Goal: Task Accomplishment & Management: Complete application form

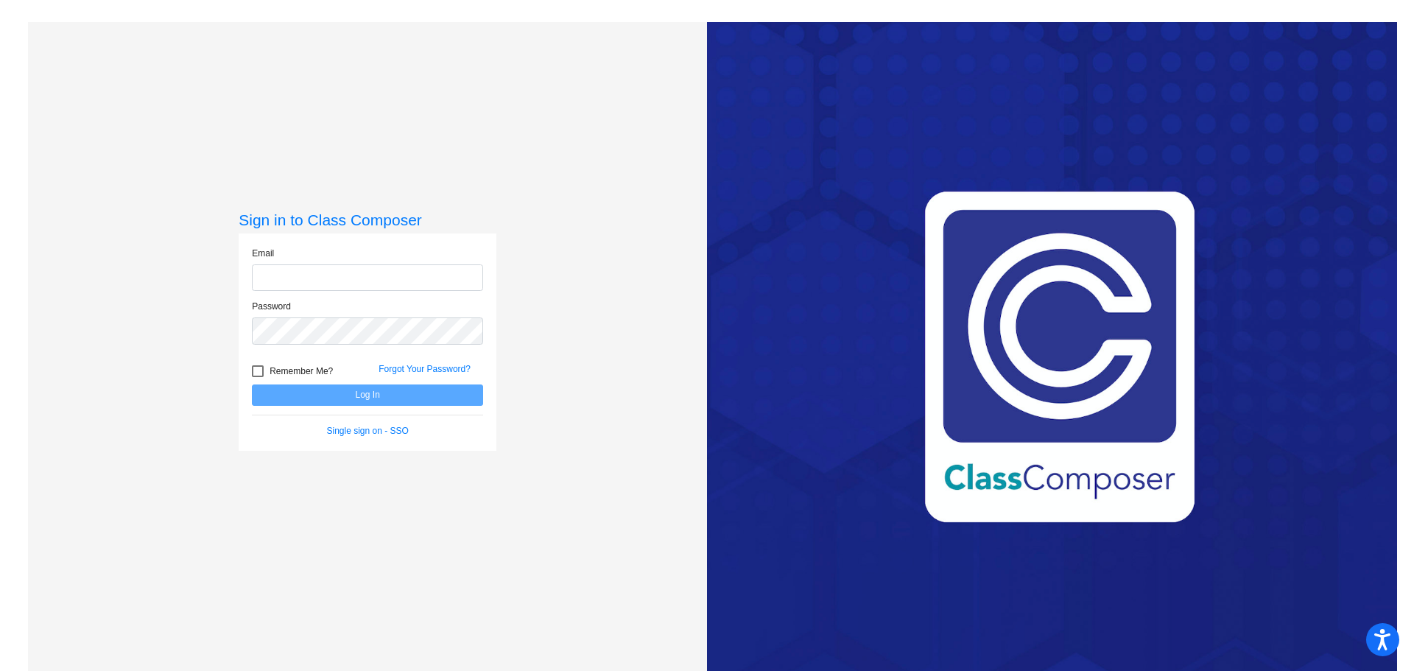
type input "[EMAIL_ADDRESS][DOMAIN_NAME]"
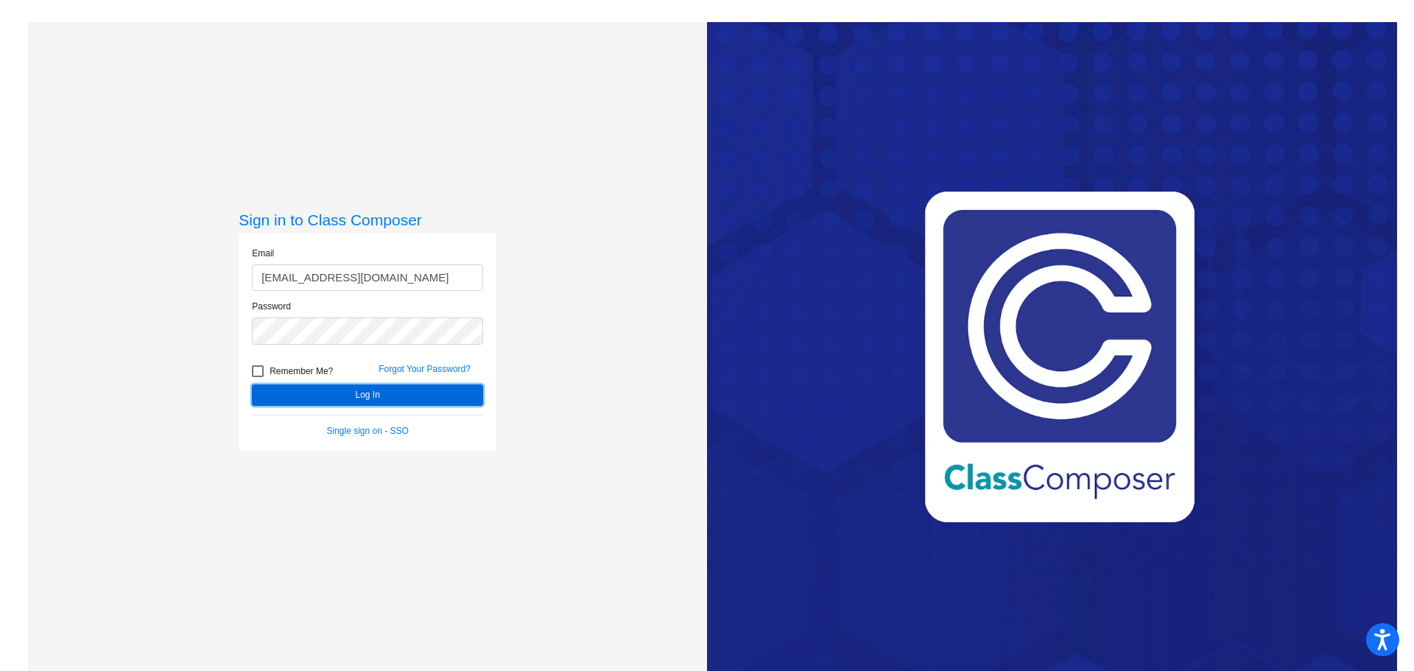
click at [358, 401] on button "Log In" at bounding box center [367, 394] width 231 height 21
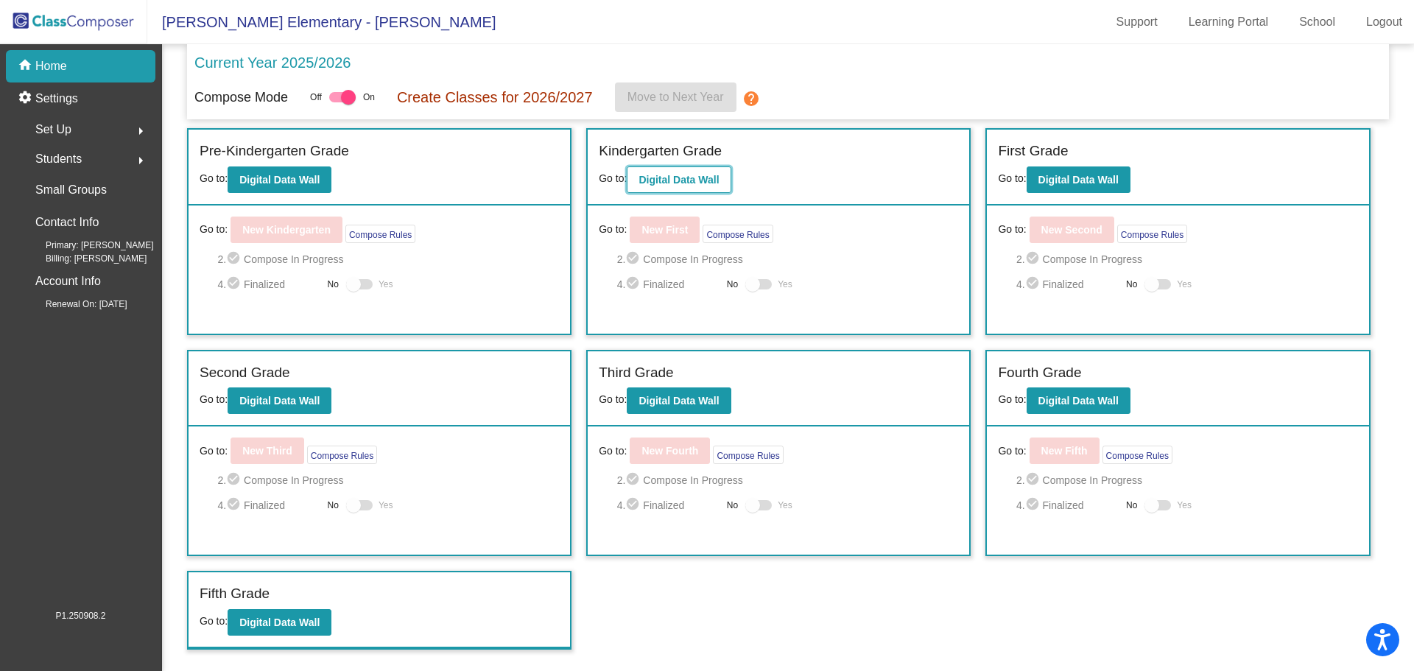
click at [674, 183] on b "Digital Data Wall" at bounding box center [679, 180] width 80 height 12
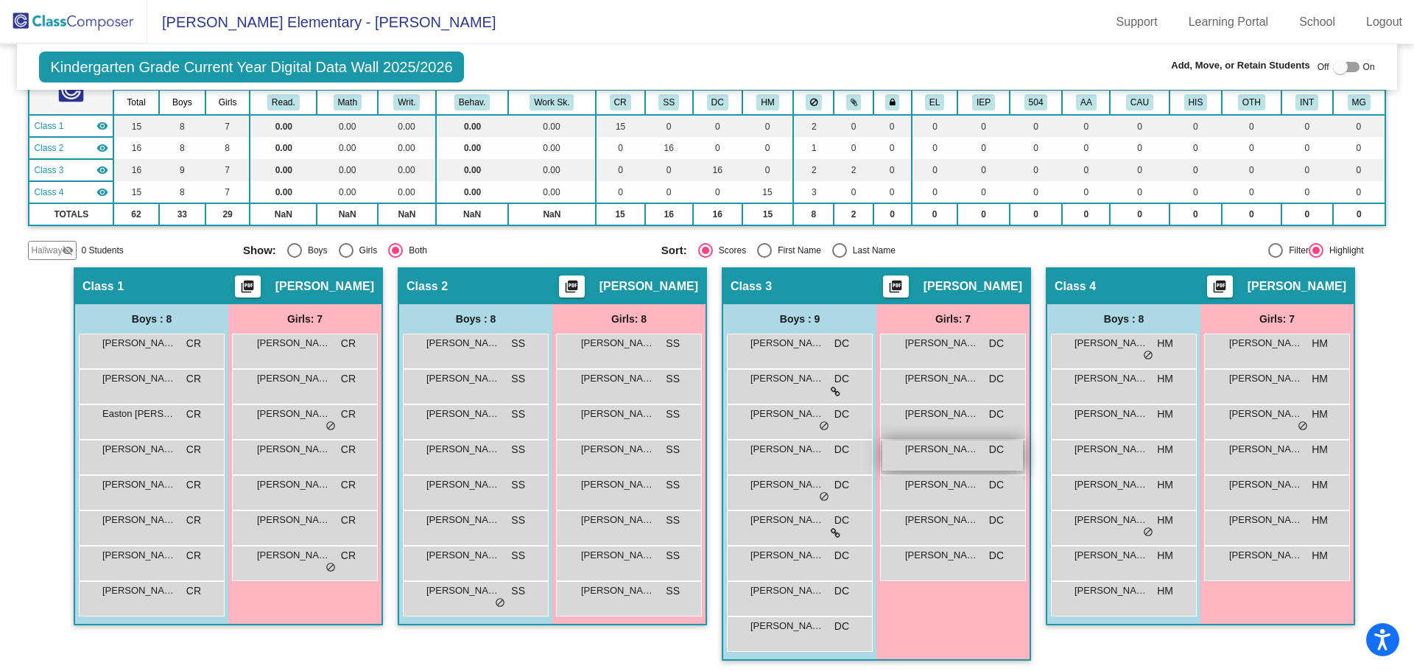
scroll to position [152, 0]
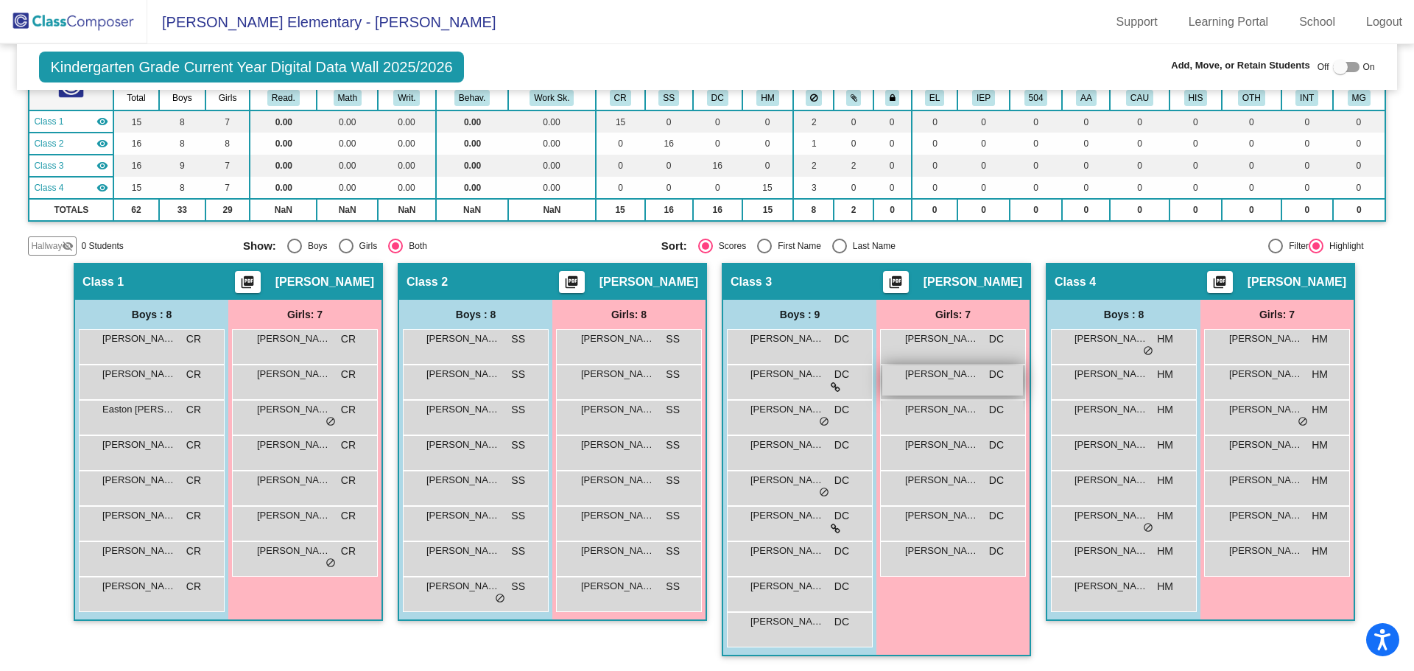
click at [926, 379] on span "[PERSON_NAME]" at bounding box center [942, 374] width 74 height 15
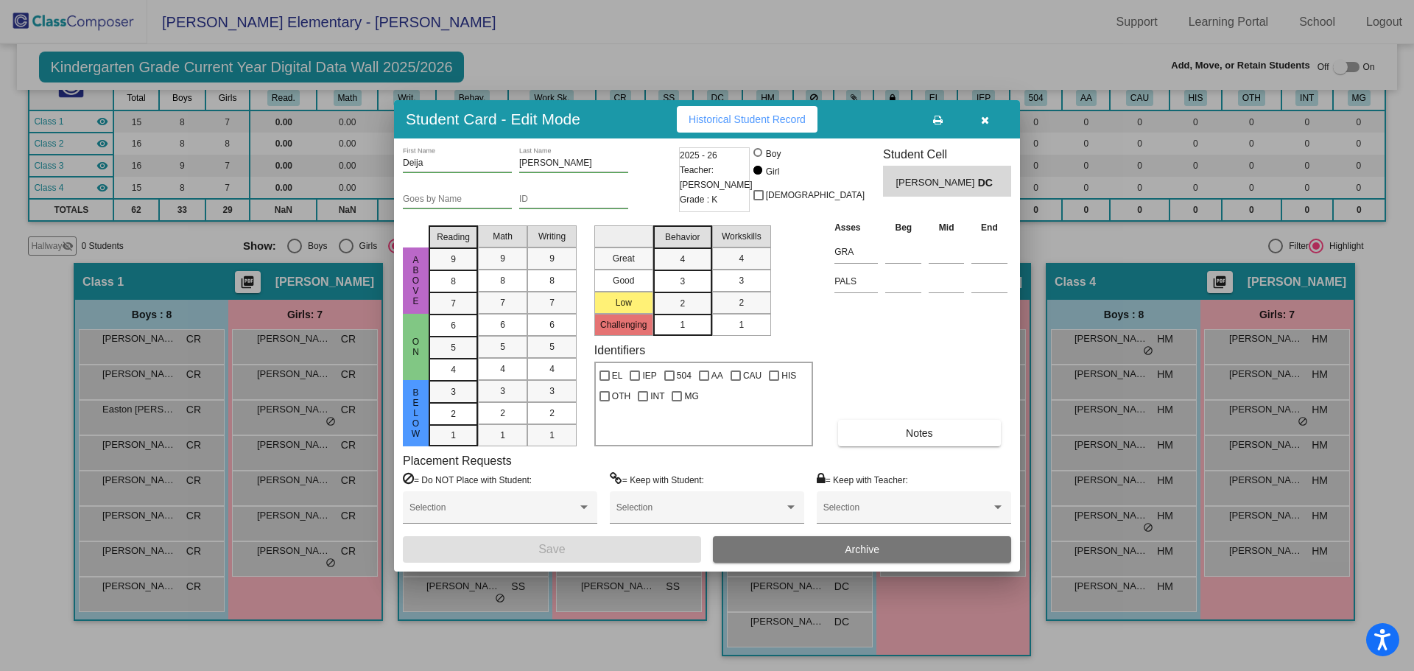
click at [801, 547] on button "Archive" at bounding box center [862, 549] width 298 height 27
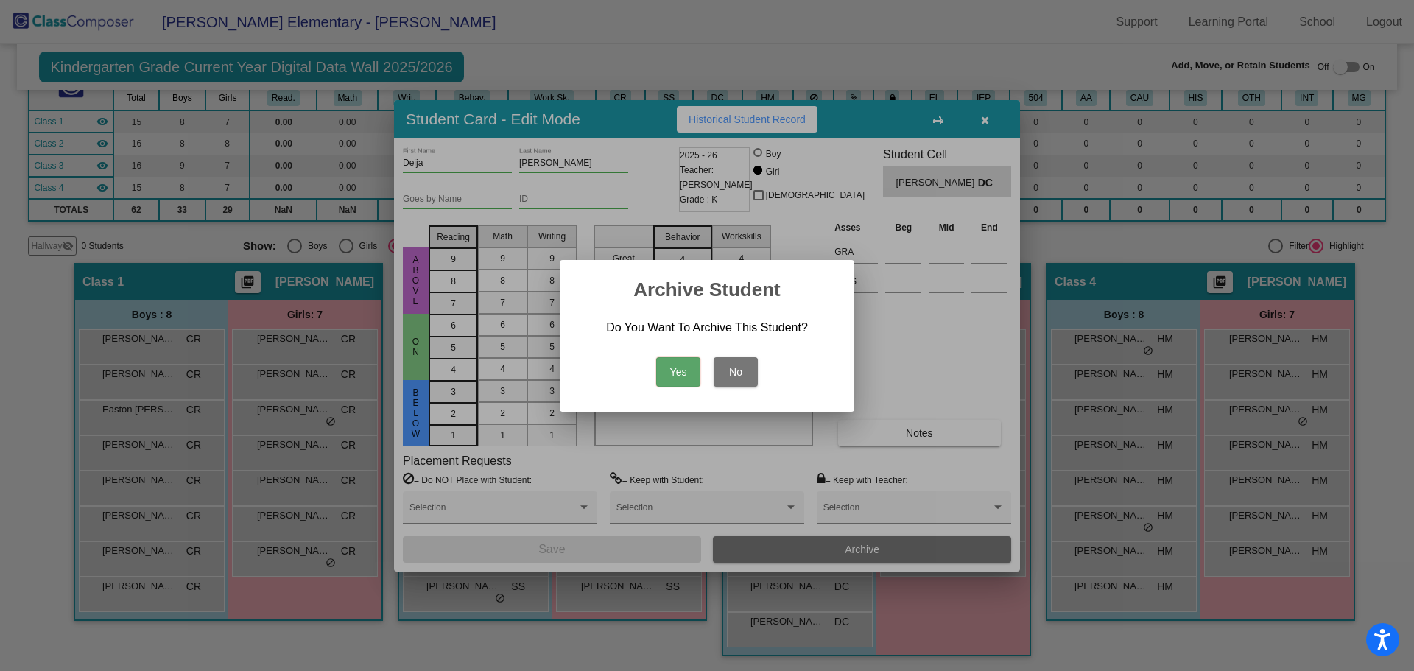
click at [678, 379] on button "Yes" at bounding box center [678, 371] width 44 height 29
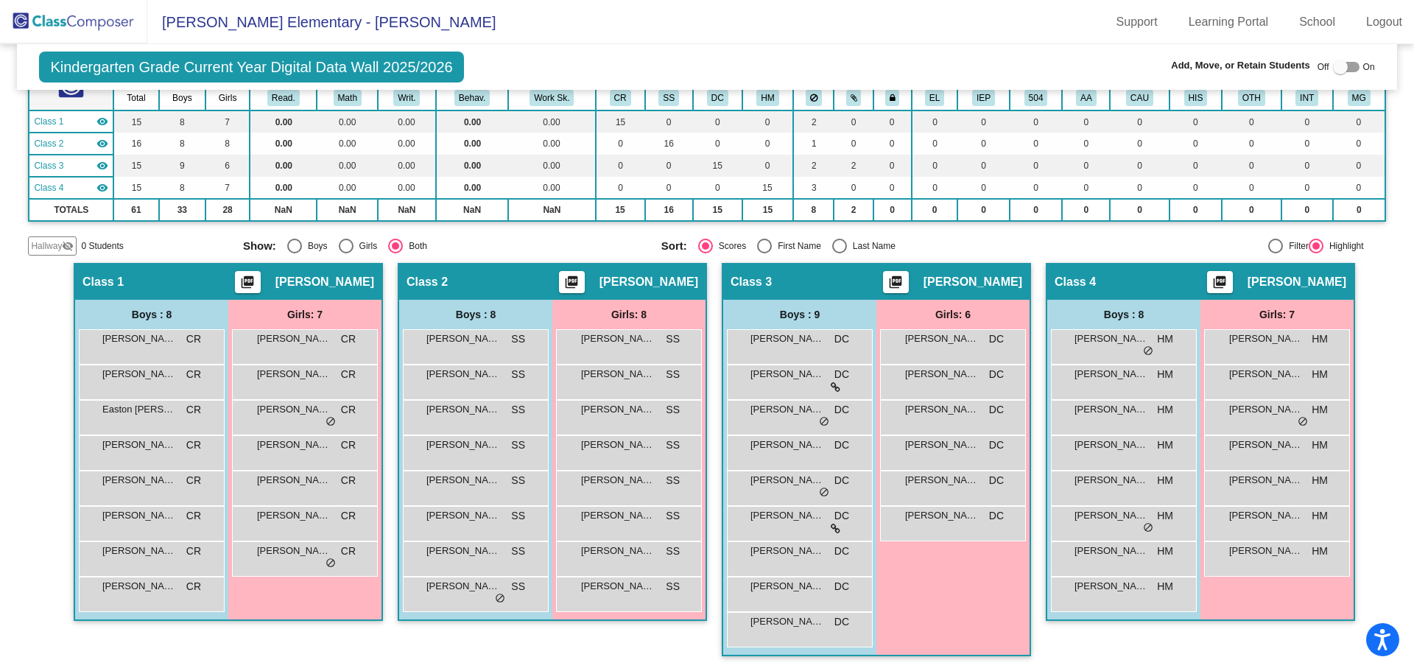
click at [933, 630] on div "Girls: 6 [PERSON_NAME] DC lock do_not_disturb_alt [PERSON_NAME] DC lock do_not_…" at bounding box center [952, 477] width 153 height 355
click at [54, 14] on img at bounding box center [73, 21] width 147 height 43
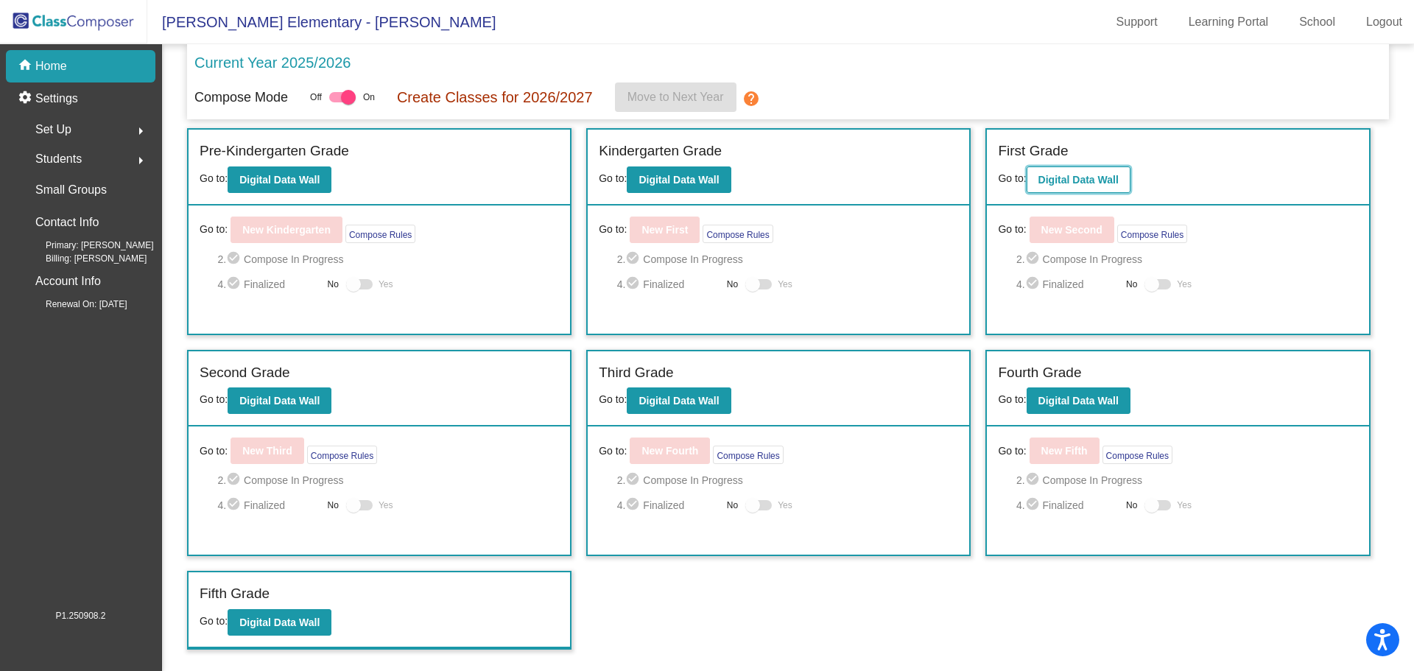
click at [1086, 183] on b "Digital Data Wall" at bounding box center [1078, 180] width 80 height 12
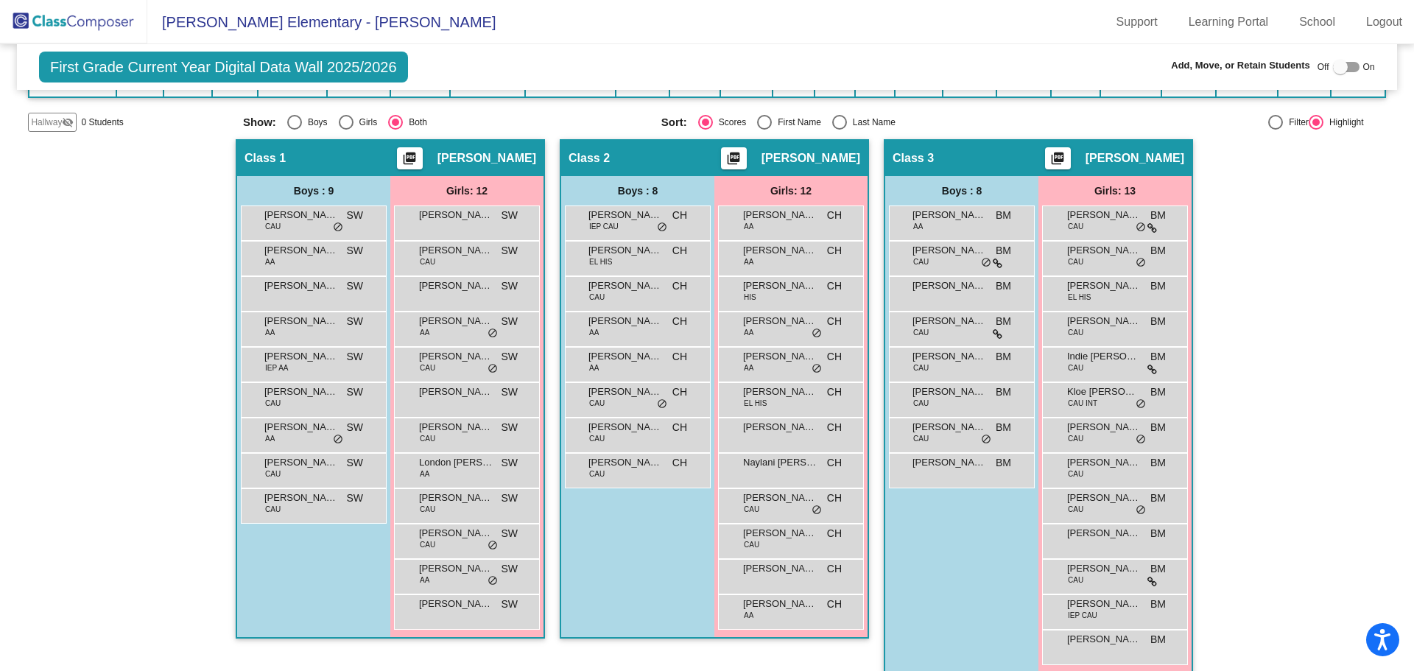
scroll to position [271, 0]
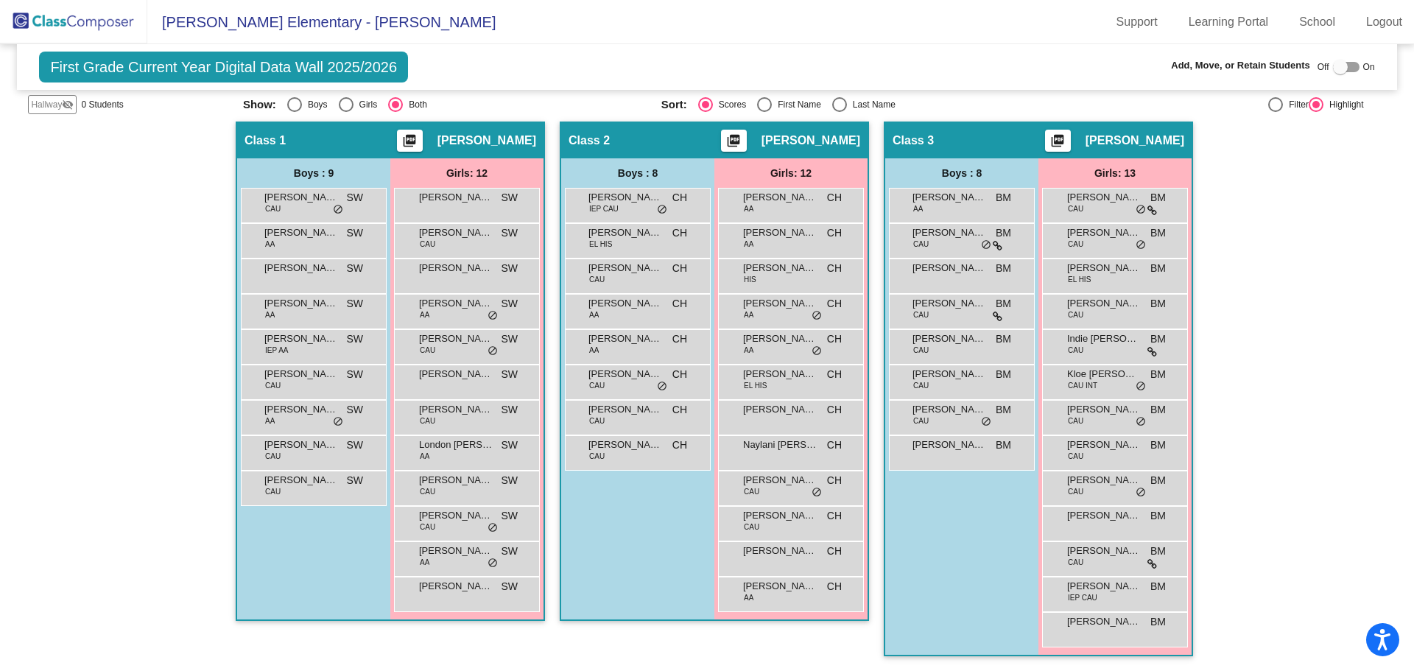
drag, startPoint x: 45, startPoint y: 23, endPoint x: 80, endPoint y: 16, distance: 36.0
click at [45, 22] on img at bounding box center [73, 21] width 147 height 43
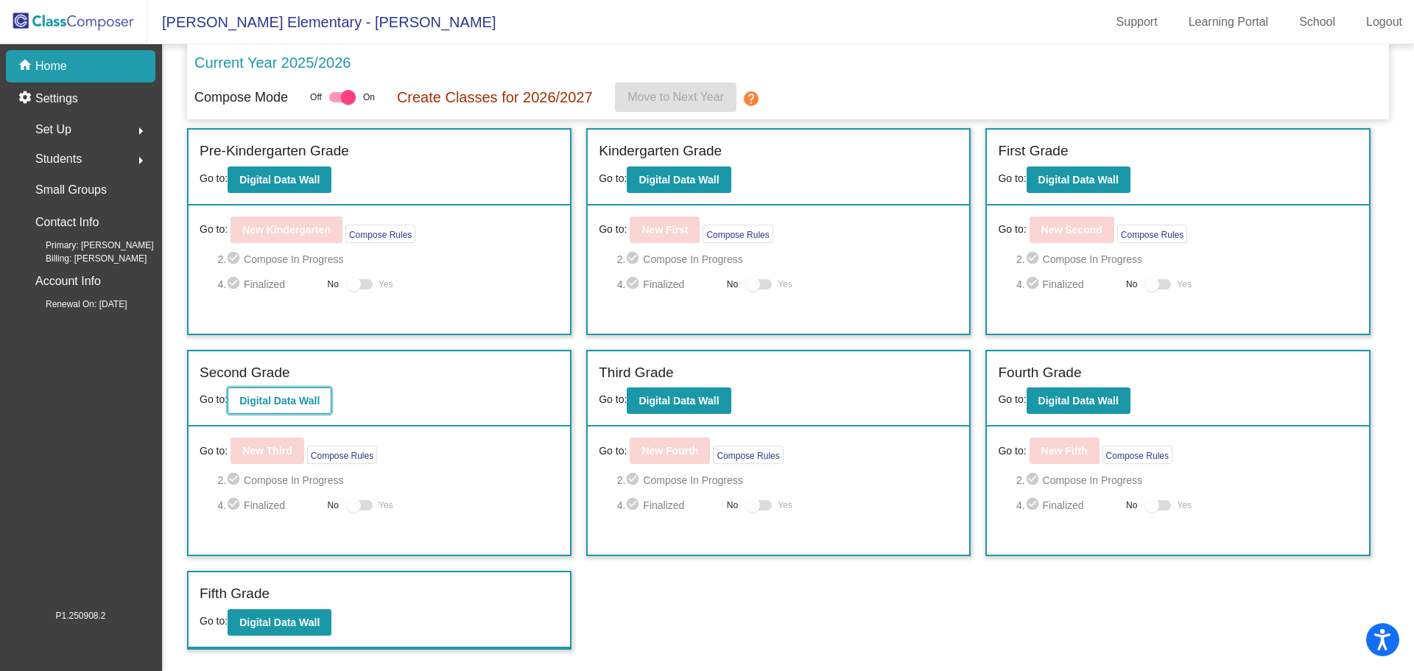
click at [278, 408] on button "Digital Data Wall" at bounding box center [280, 400] width 104 height 27
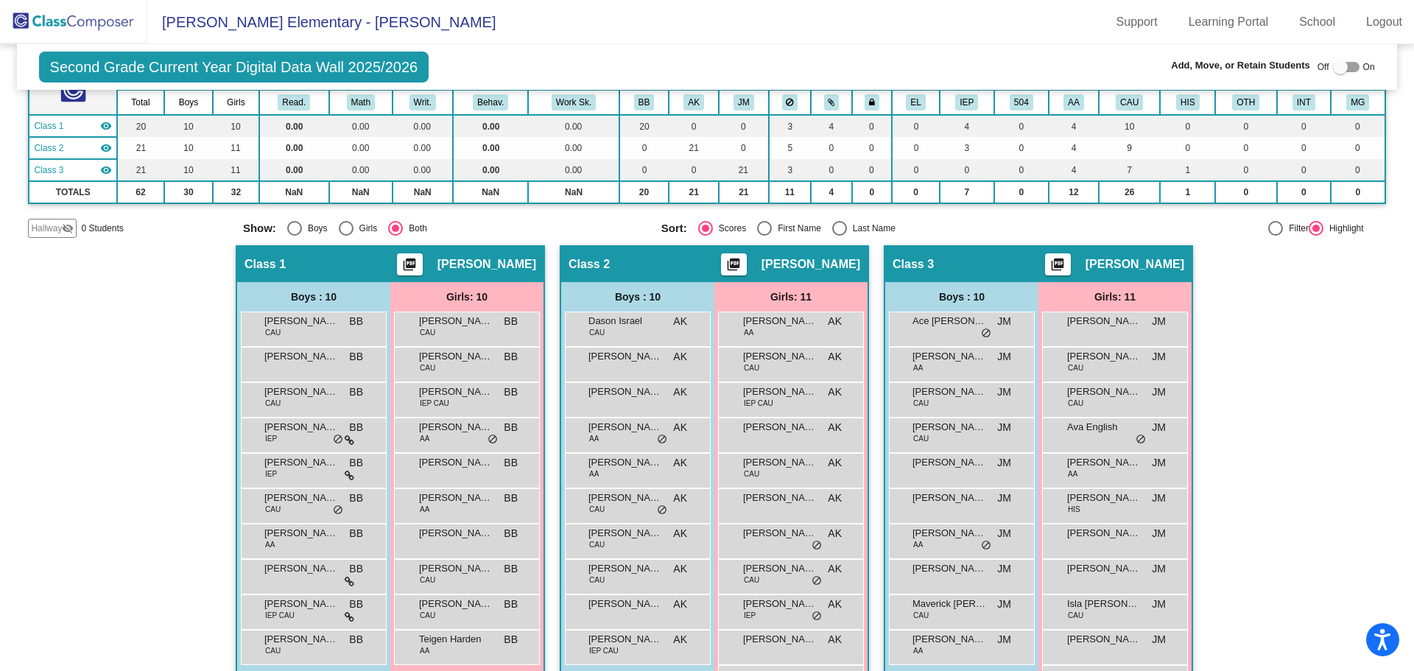
scroll to position [200, 0]
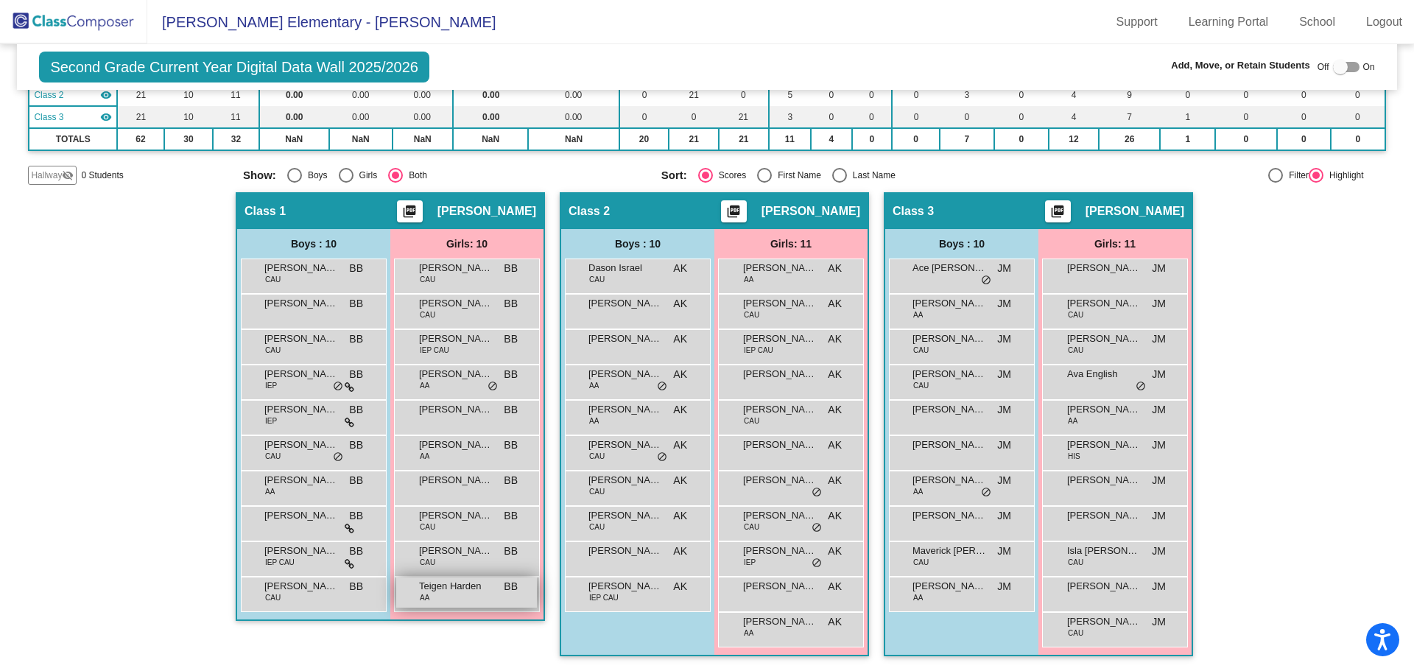
click at [443, 593] on span "Teigen Harden" at bounding box center [456, 586] width 74 height 15
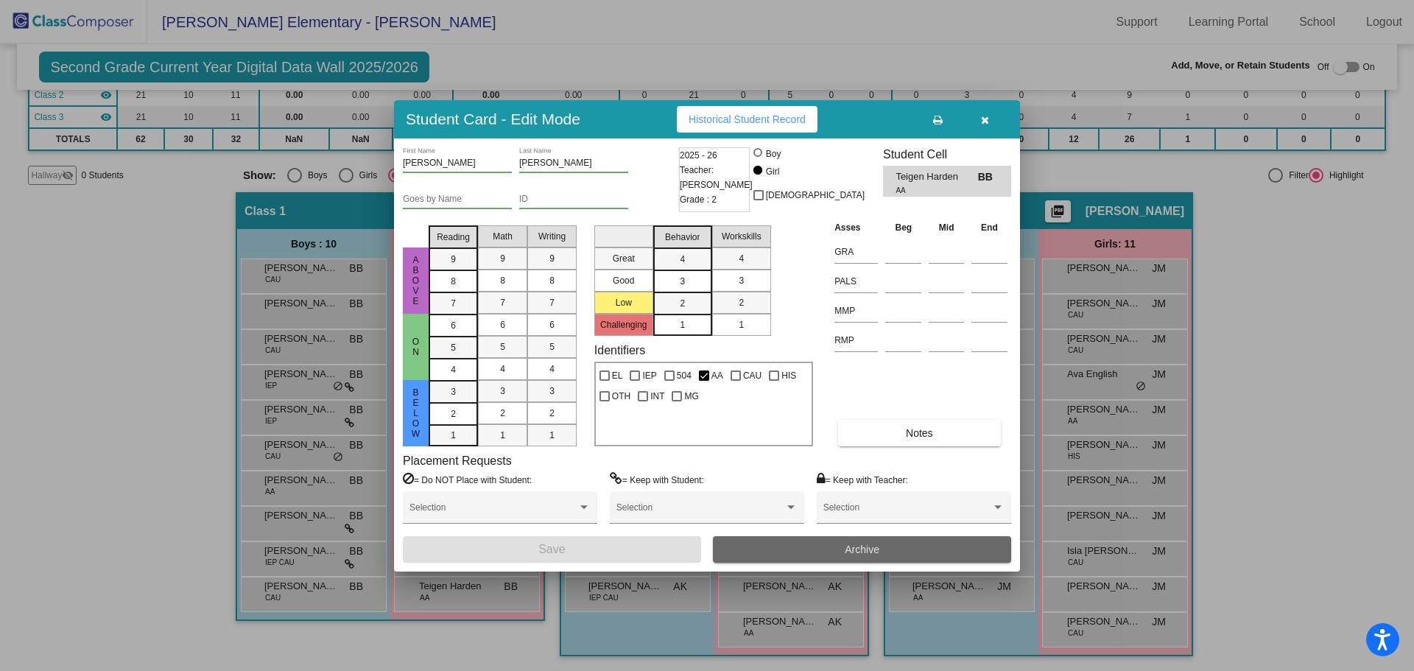
click at [823, 551] on button "Archive" at bounding box center [862, 549] width 298 height 27
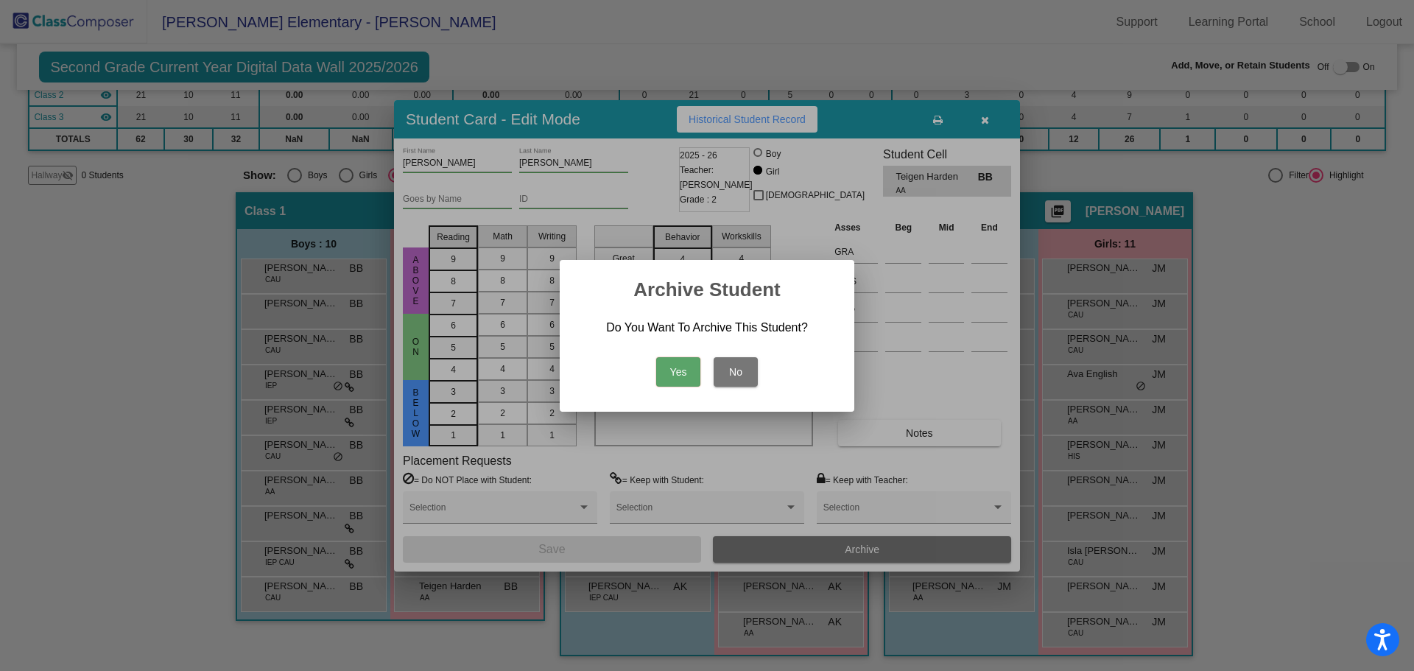
click at [668, 370] on button "Yes" at bounding box center [678, 371] width 44 height 29
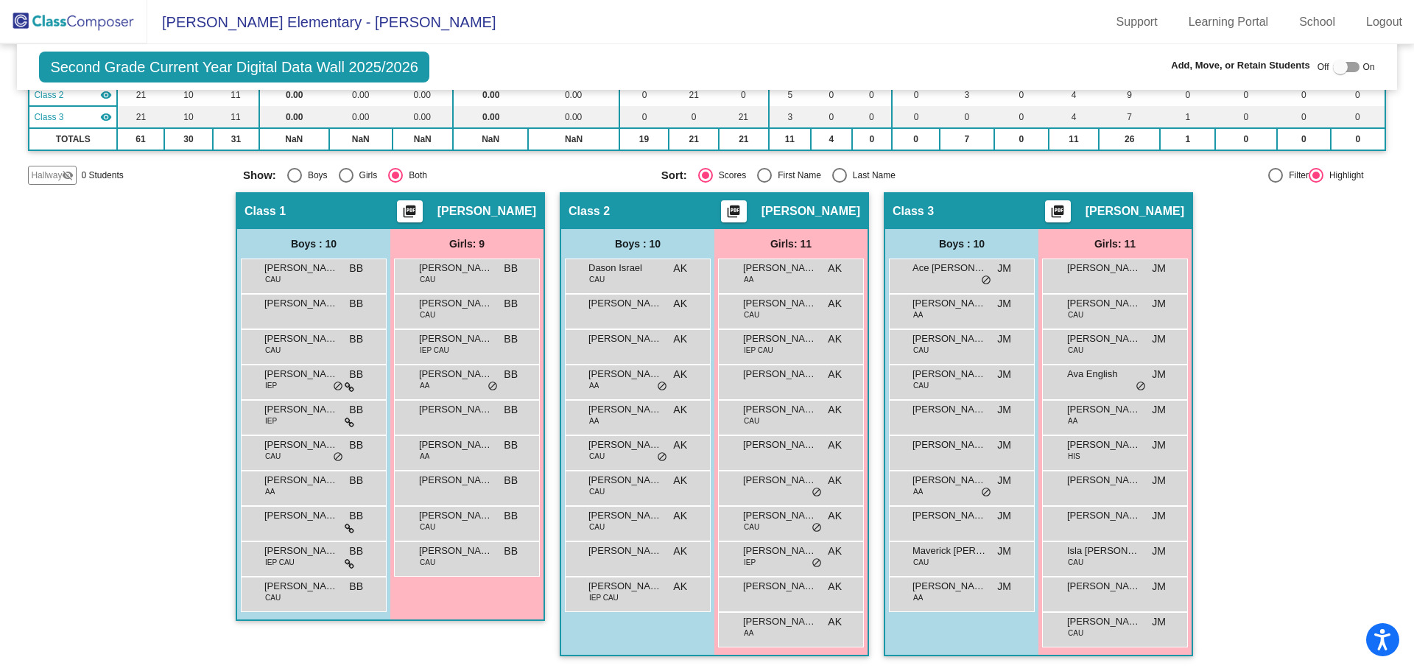
click at [30, 7] on img at bounding box center [73, 21] width 147 height 43
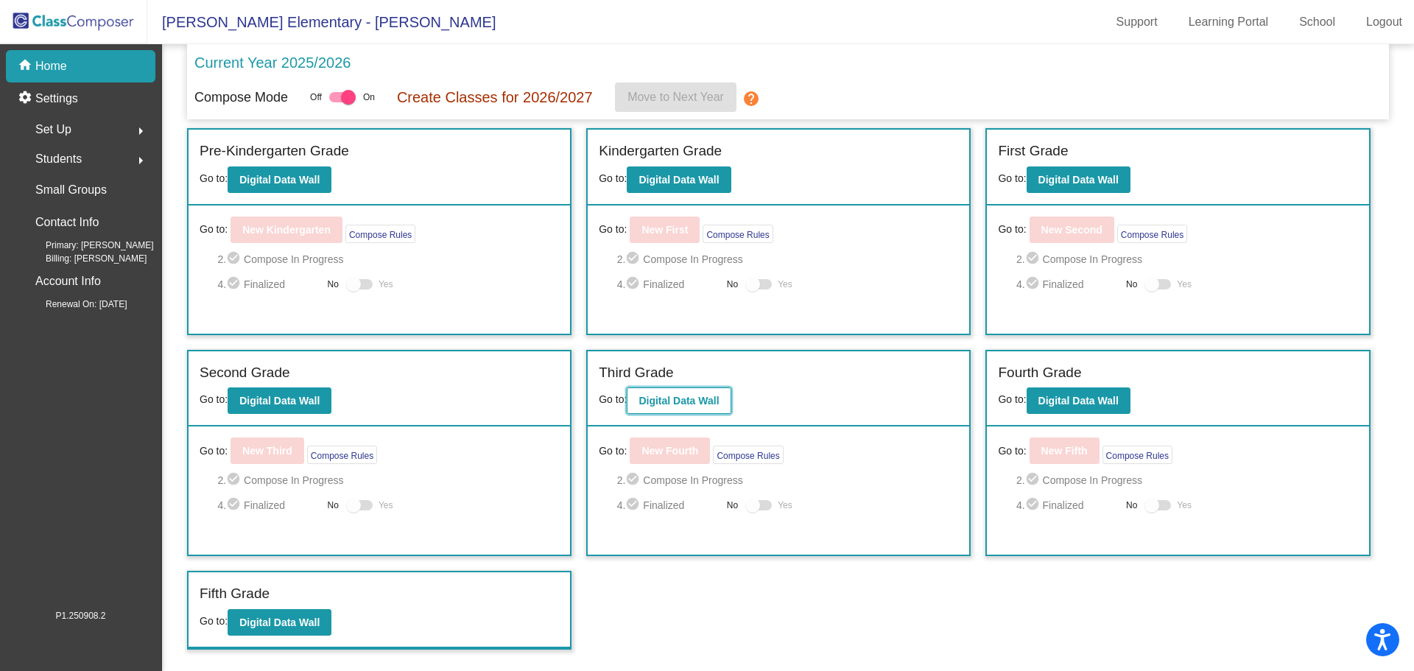
click at [685, 404] on b "Digital Data Wall" at bounding box center [679, 401] width 80 height 12
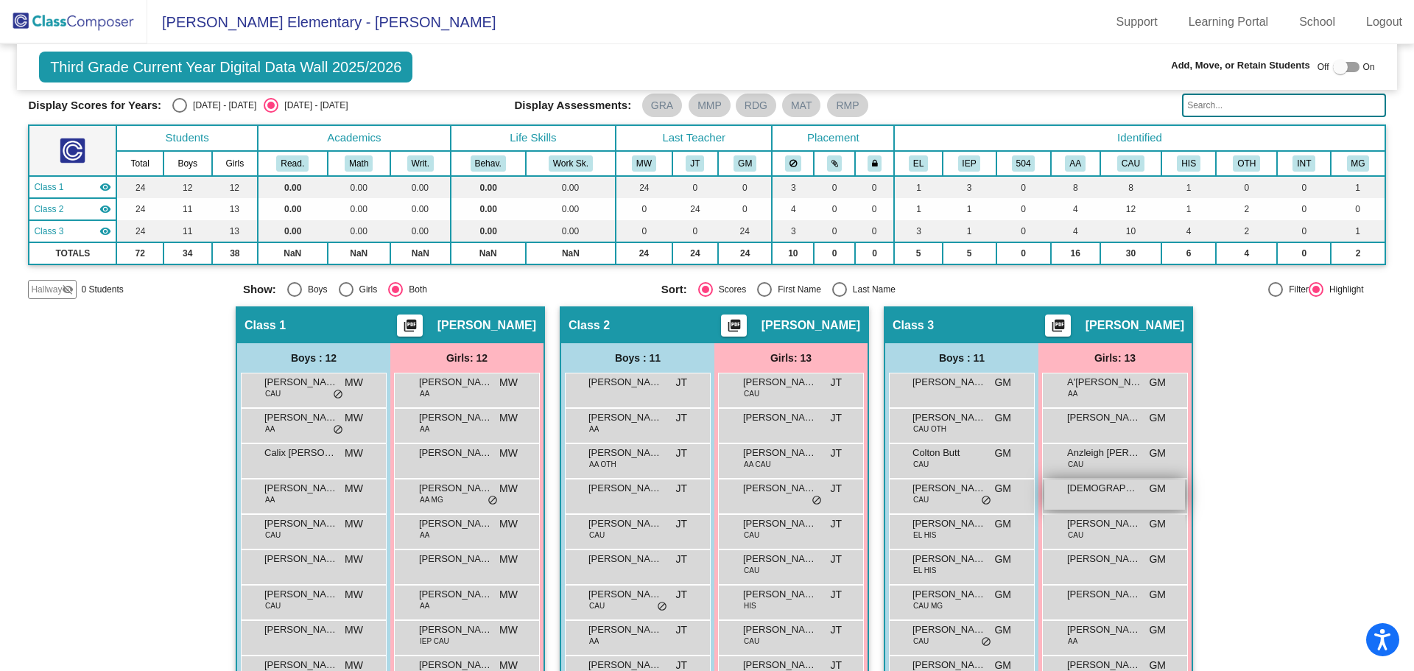
scroll to position [221, 0]
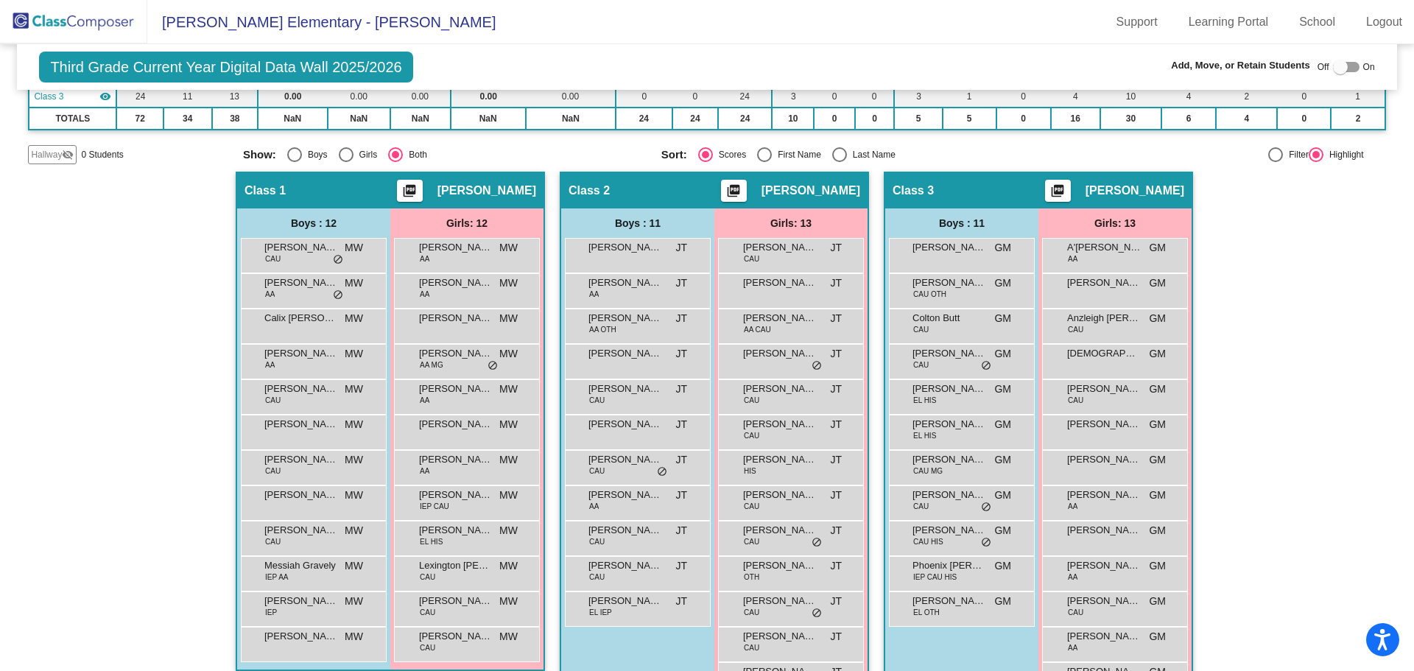
click at [728, 224] on div "Girls: 13" at bounding box center [790, 222] width 153 height 29
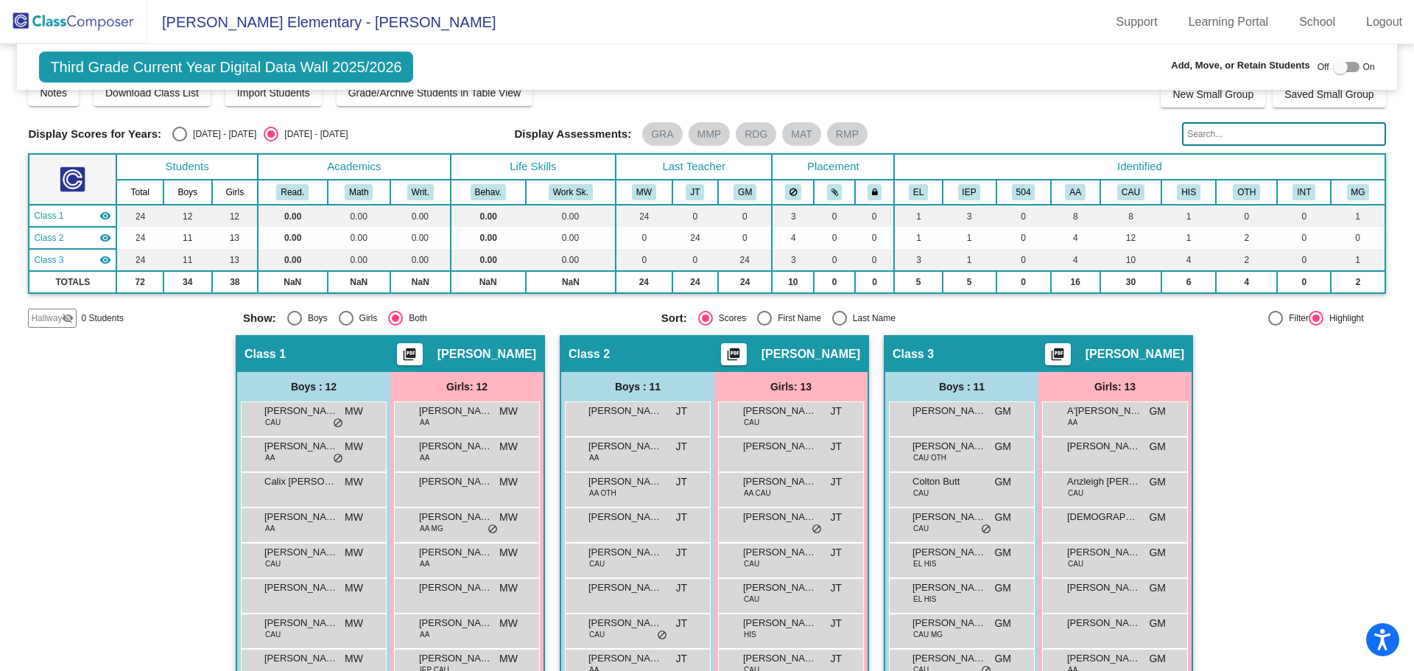
scroll to position [0, 0]
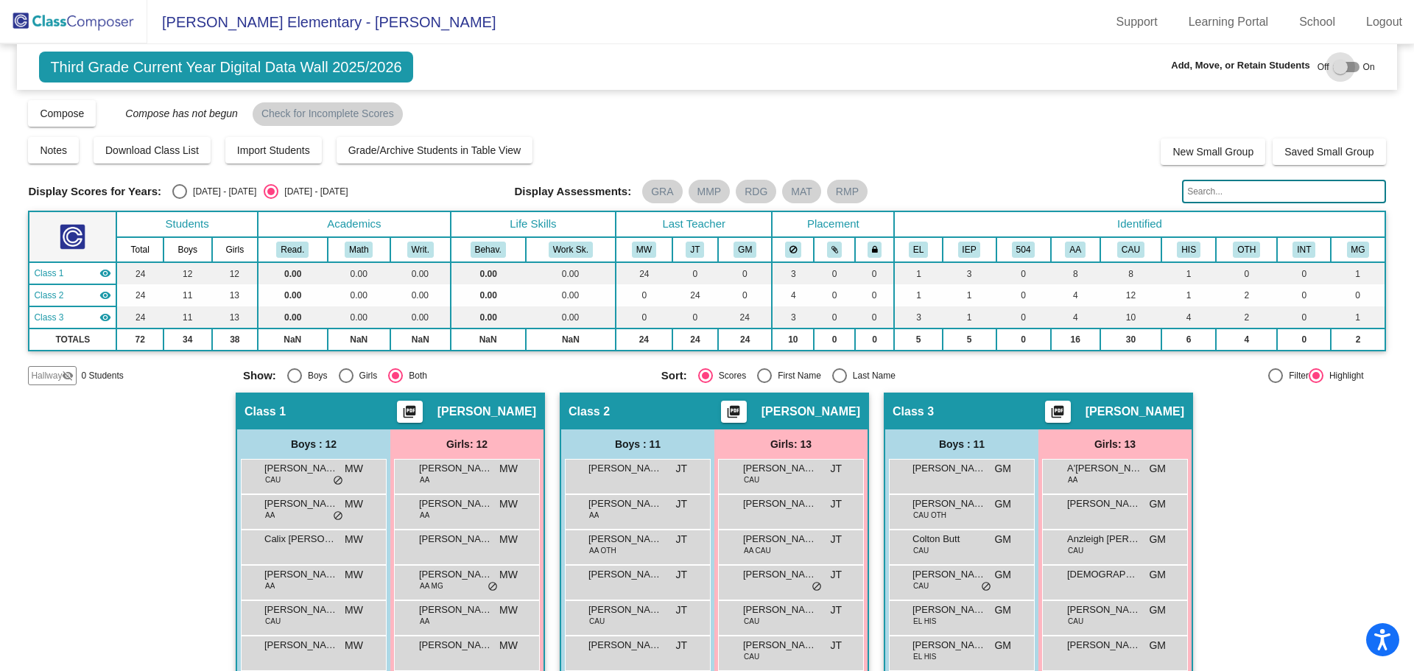
click at [1347, 68] on div at bounding box center [1346, 67] width 27 height 10
checkbox input "true"
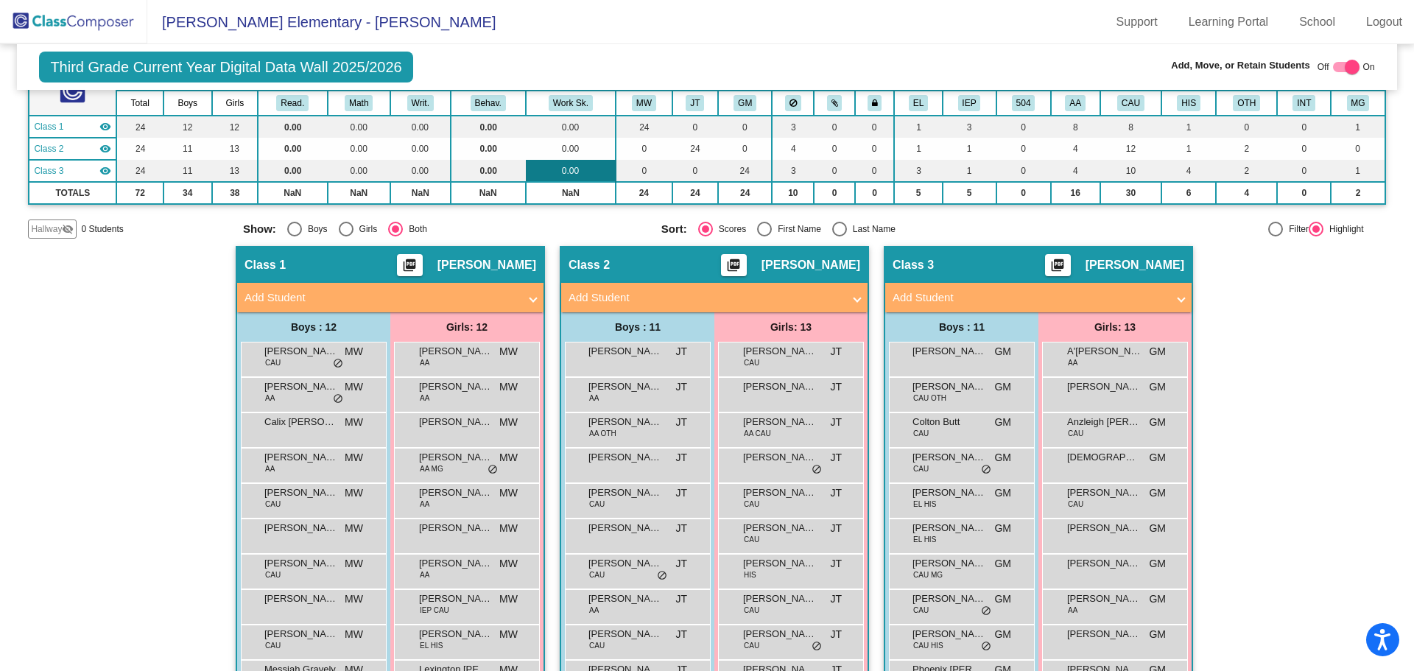
scroll to position [147, 0]
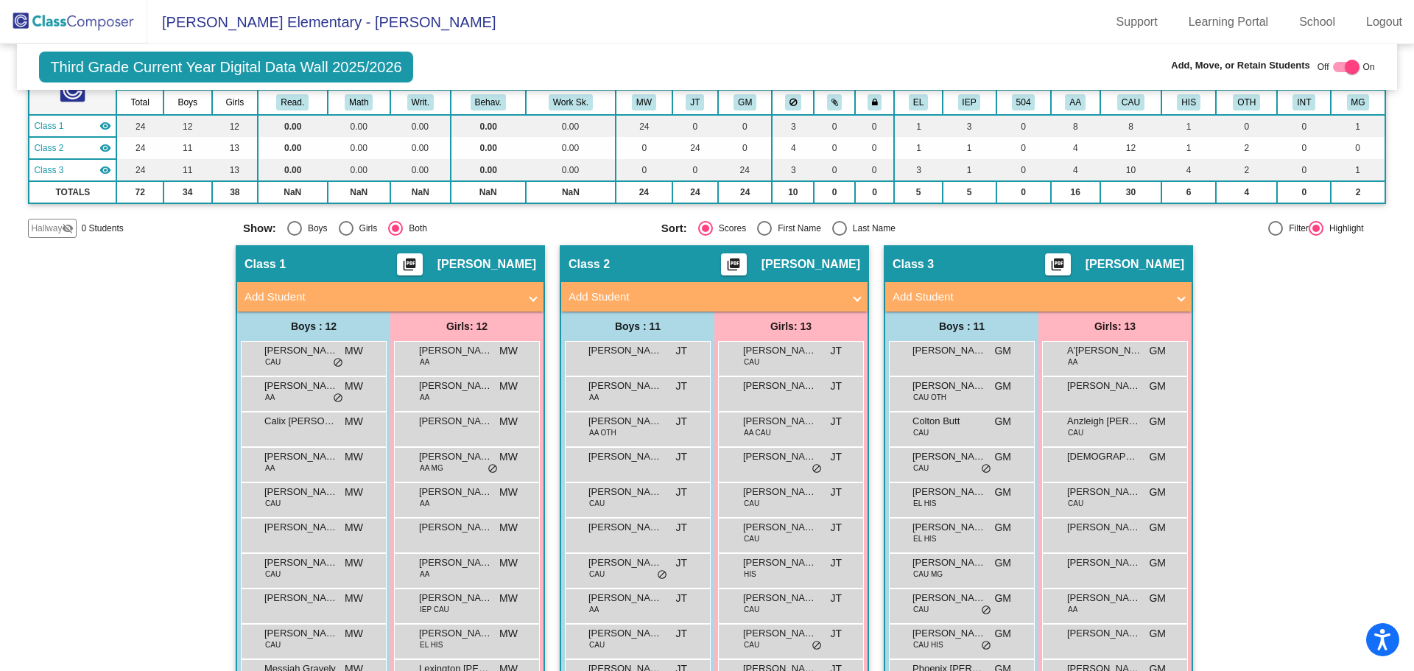
click at [61, 229] on span "Hallway" at bounding box center [46, 228] width 31 height 13
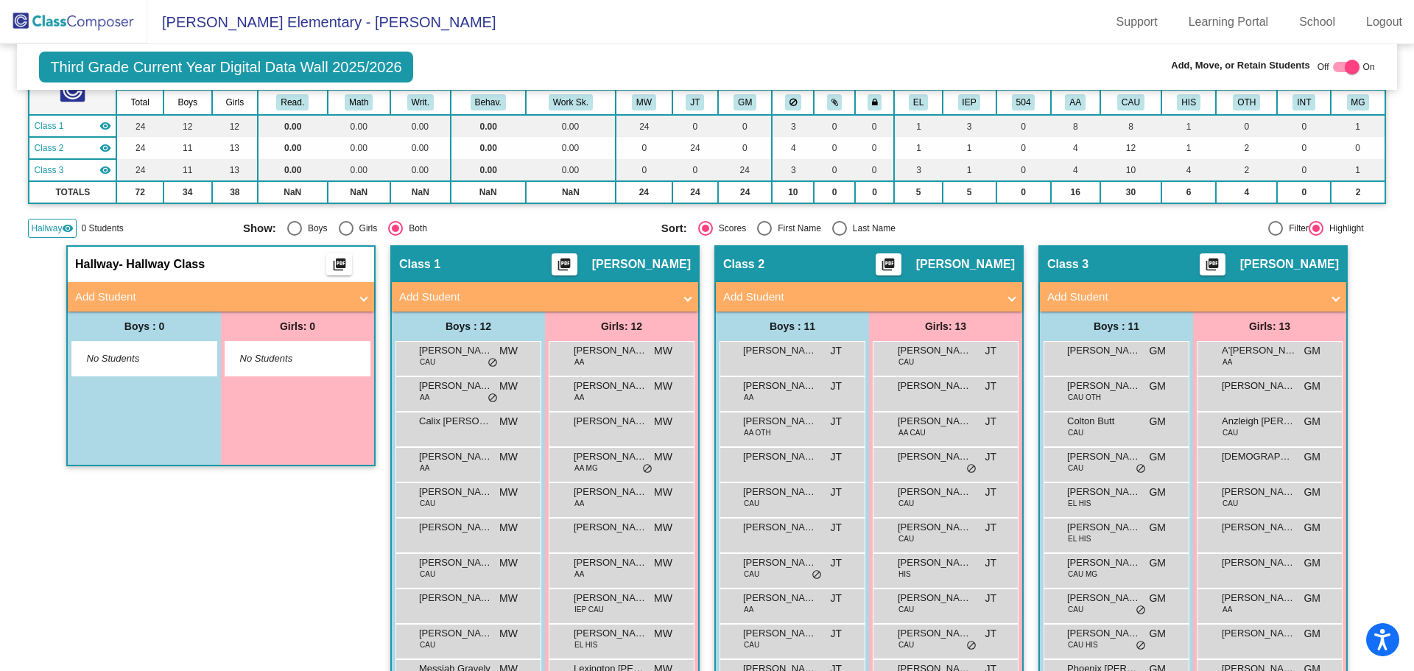
click at [93, 295] on mat-panel-title "Add Student" at bounding box center [212, 297] width 274 height 17
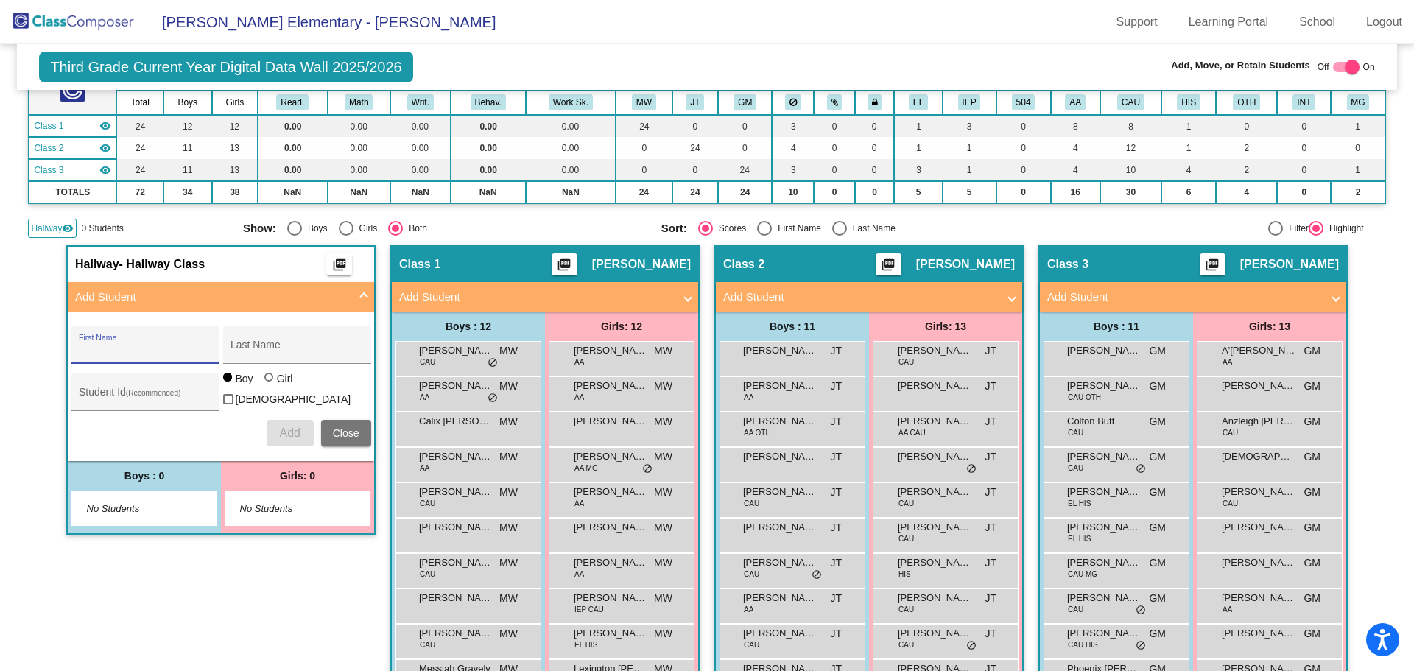
click at [100, 345] on input "First Name" at bounding box center [145, 351] width 133 height 12
type input "Jayce"
type input "[PERSON_NAME]"
click at [282, 426] on span "Add" at bounding box center [289, 432] width 21 height 13
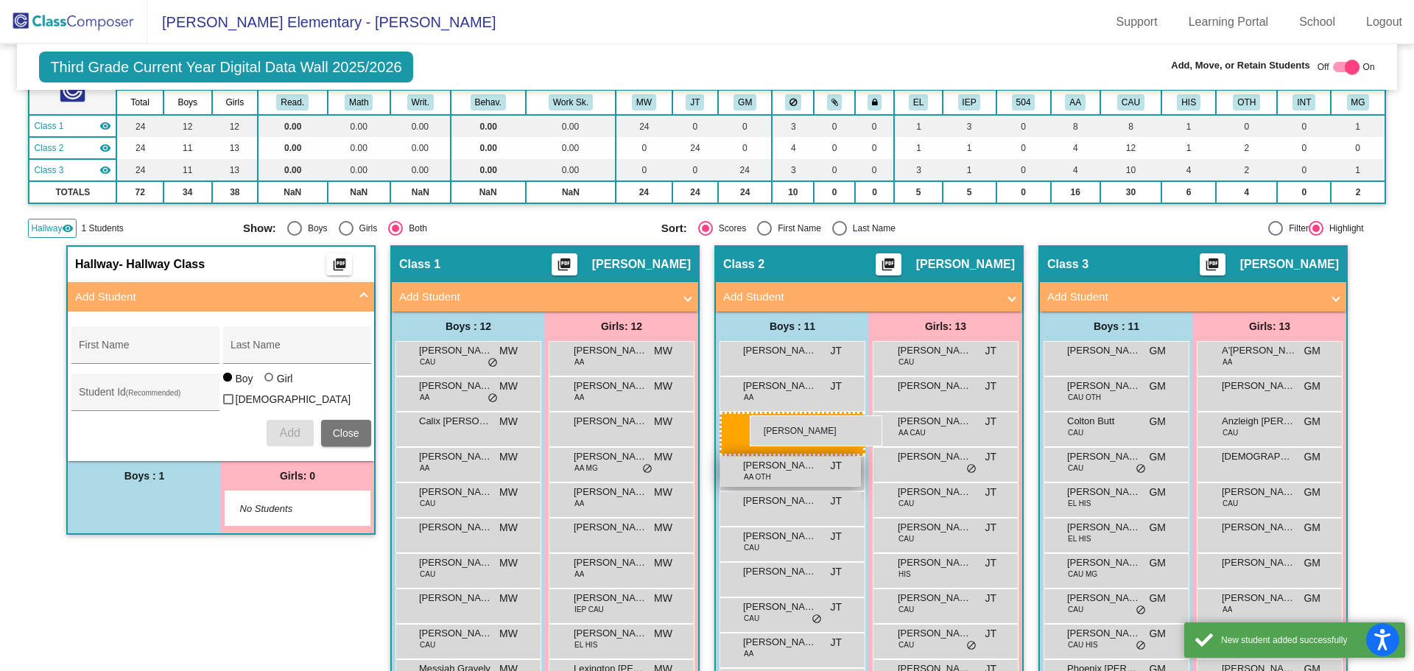
drag, startPoint x: 142, startPoint y: 502, endPoint x: 737, endPoint y: 412, distance: 601.8
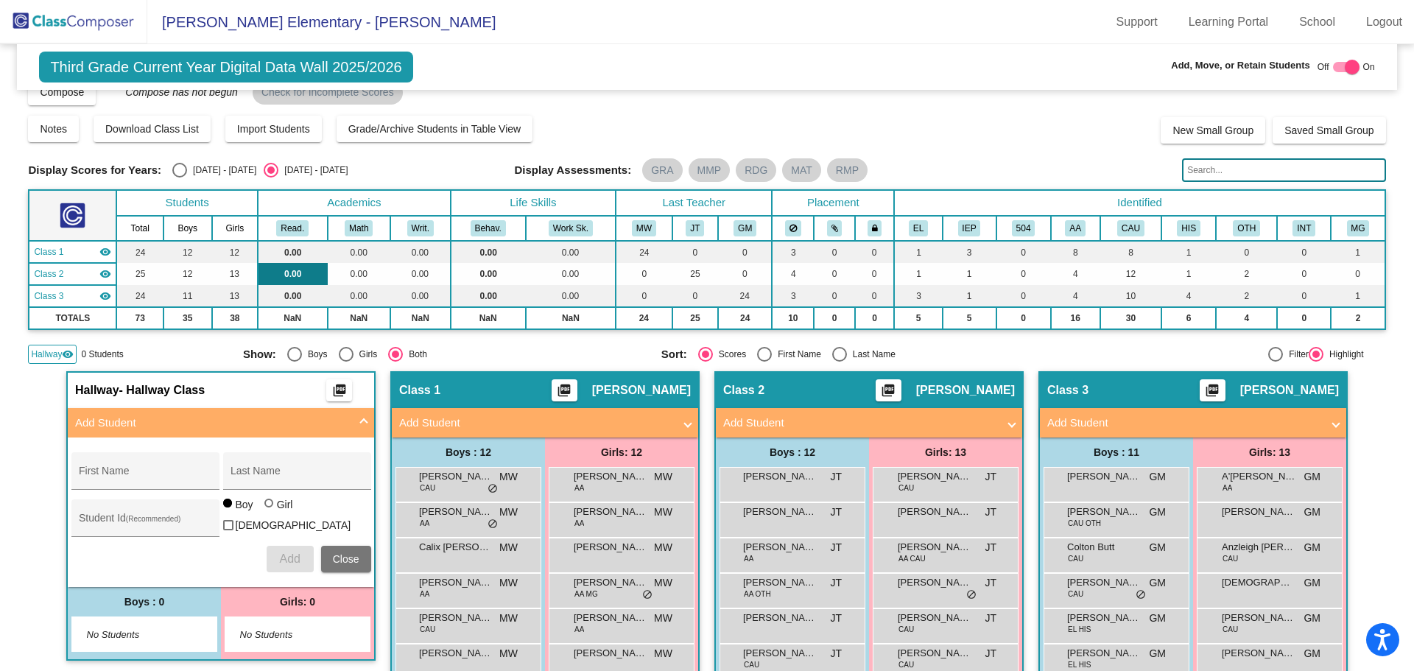
scroll to position [0, 0]
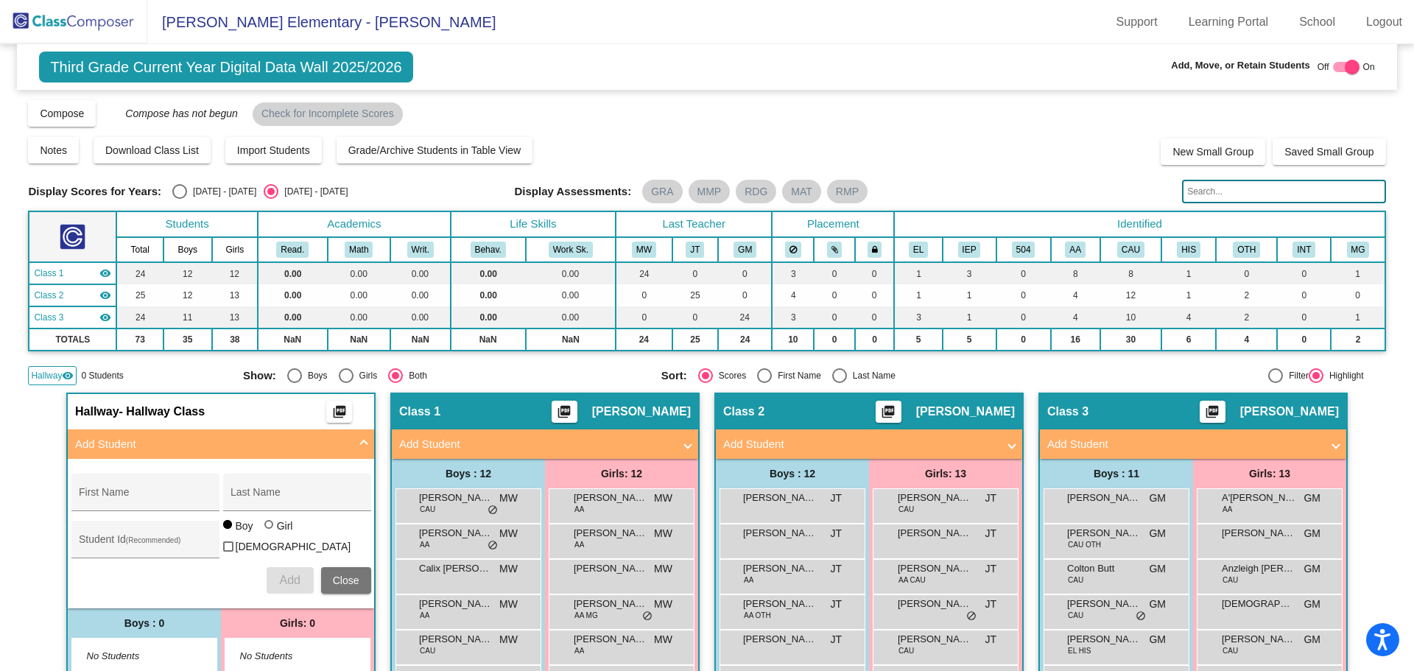
click at [555, 128] on div "Display Scores for Years: [DATE] - [DATE] [DATE] - [DATE] Grade/Archive Student…" at bounding box center [706, 242] width 1357 height 286
click at [27, 19] on img at bounding box center [73, 21] width 147 height 43
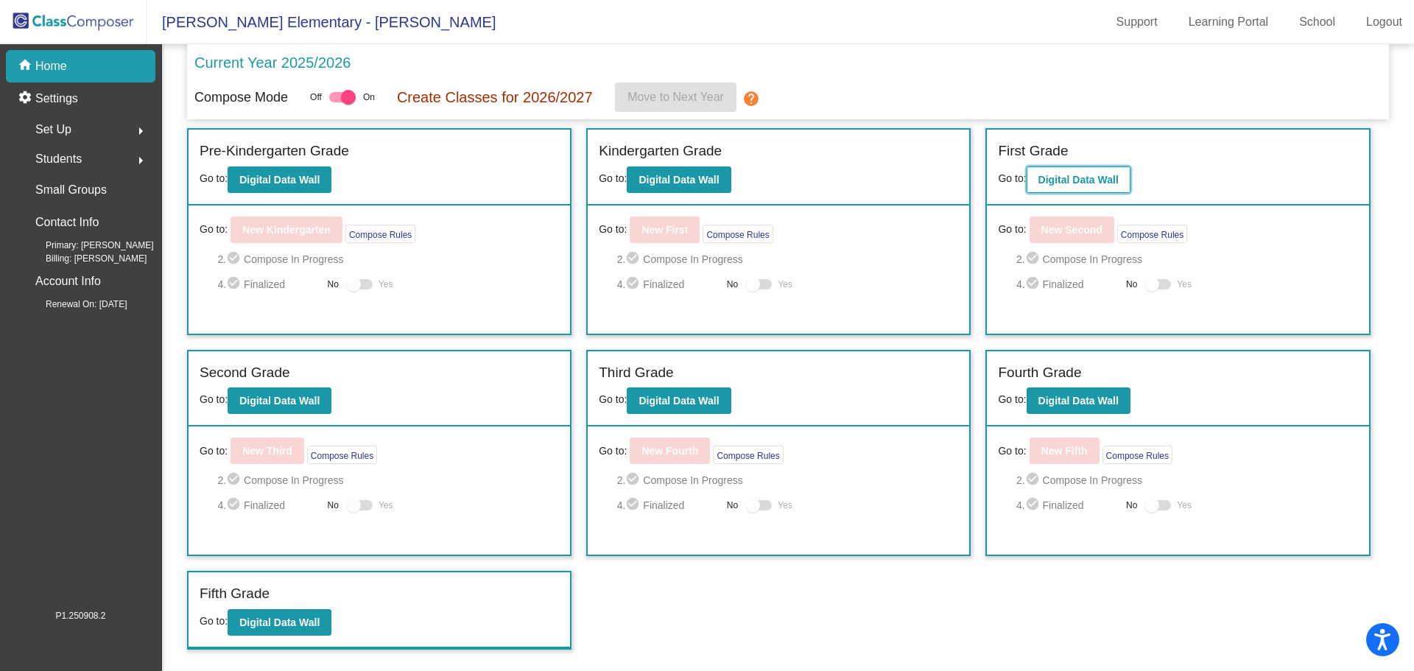
click at [1053, 180] on b "Digital Data Wall" at bounding box center [1078, 180] width 80 height 12
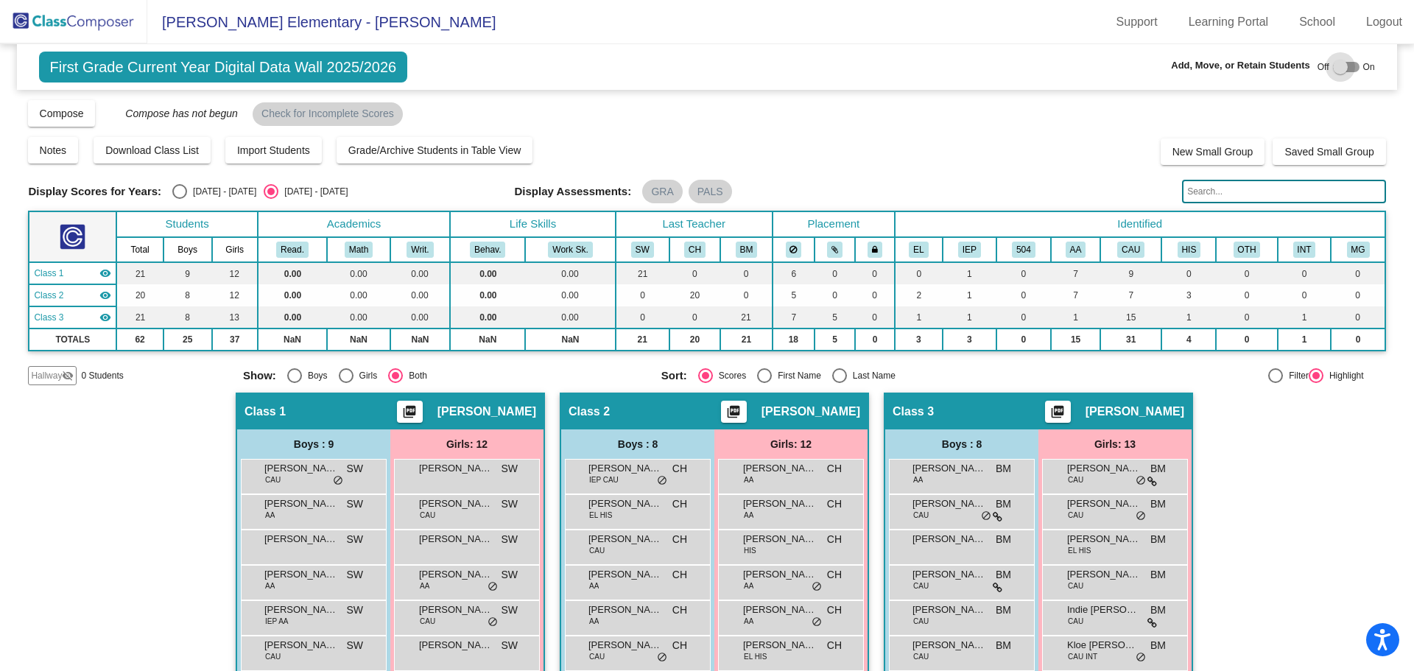
click at [1340, 69] on div at bounding box center [1340, 67] width 15 height 15
checkbox input "true"
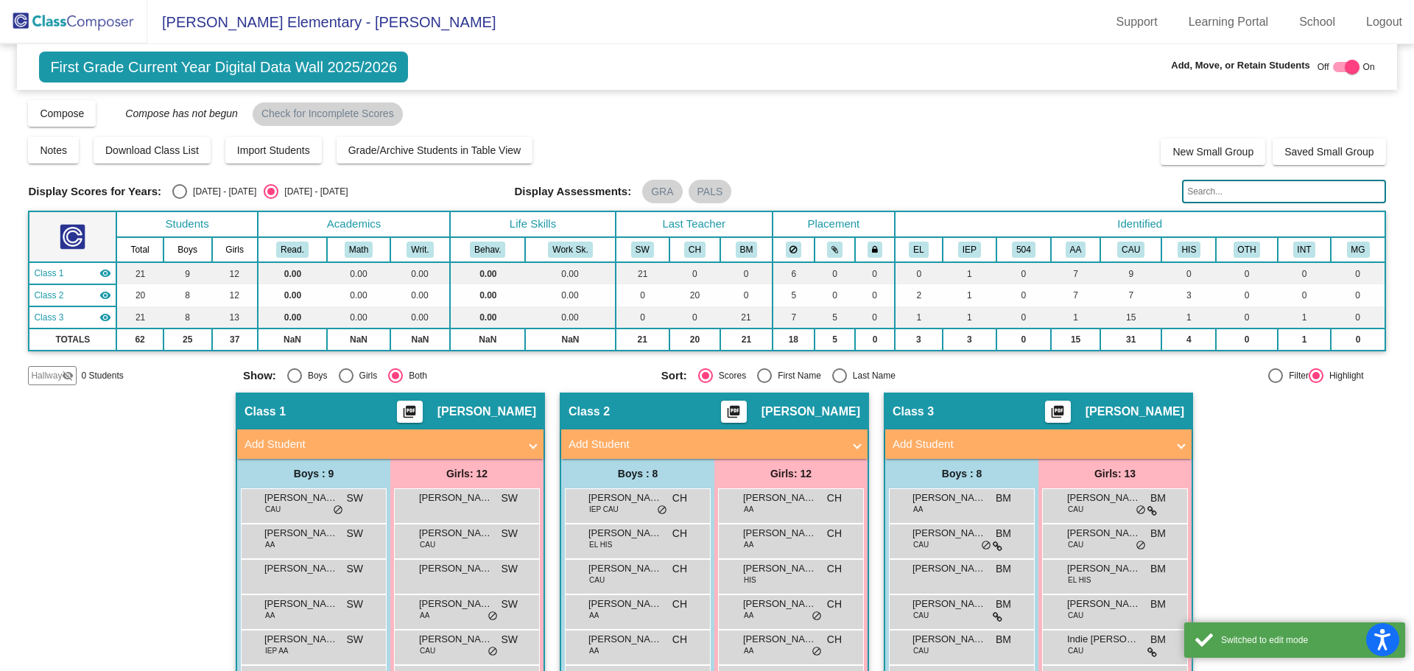
click at [54, 379] on span "Hallway" at bounding box center [46, 375] width 31 height 13
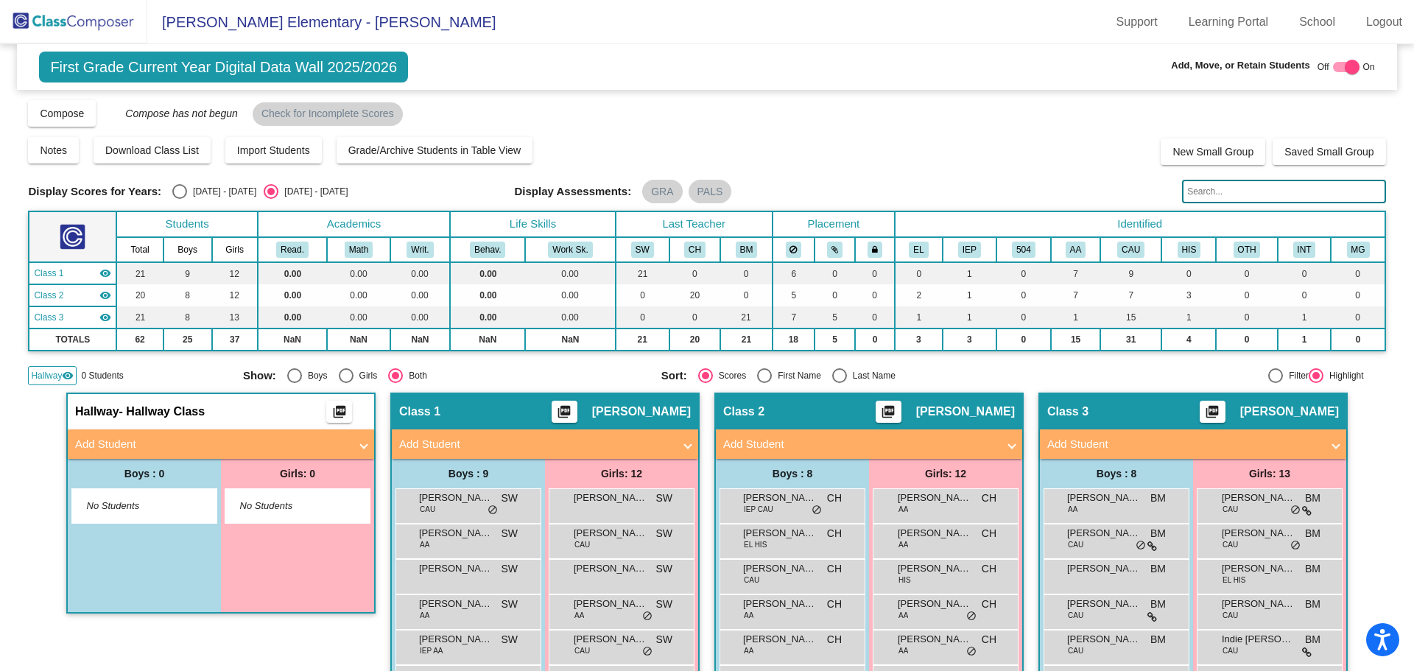
drag, startPoint x: 129, startPoint y: 437, endPoint x: 139, endPoint y: 439, distance: 10.4
click at [130, 437] on mat-panel-title "Add Student" at bounding box center [212, 444] width 274 height 17
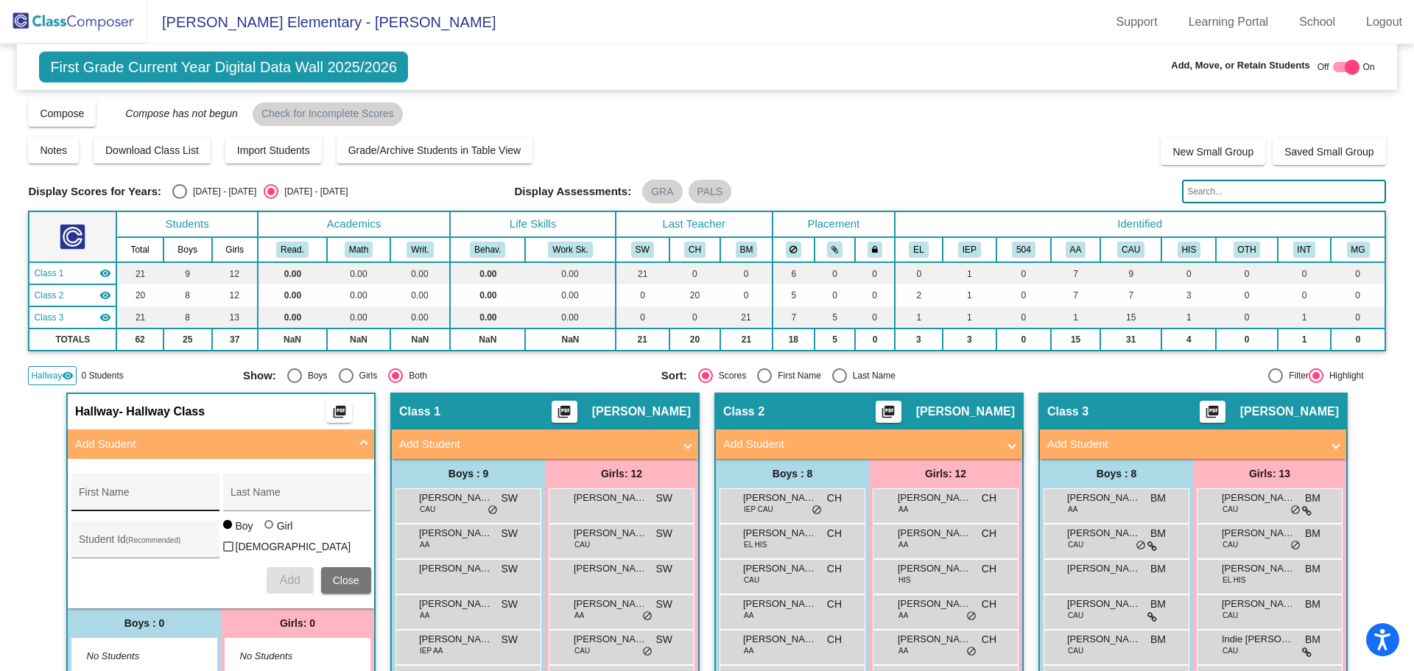
click at [102, 493] on input "First Name" at bounding box center [145, 498] width 133 height 12
type input "[PERSON_NAME]"
click at [264, 529] on div at bounding box center [268, 524] width 9 height 9
click at [270, 532] on input "Girl" at bounding box center [270, 532] width 1 height 1
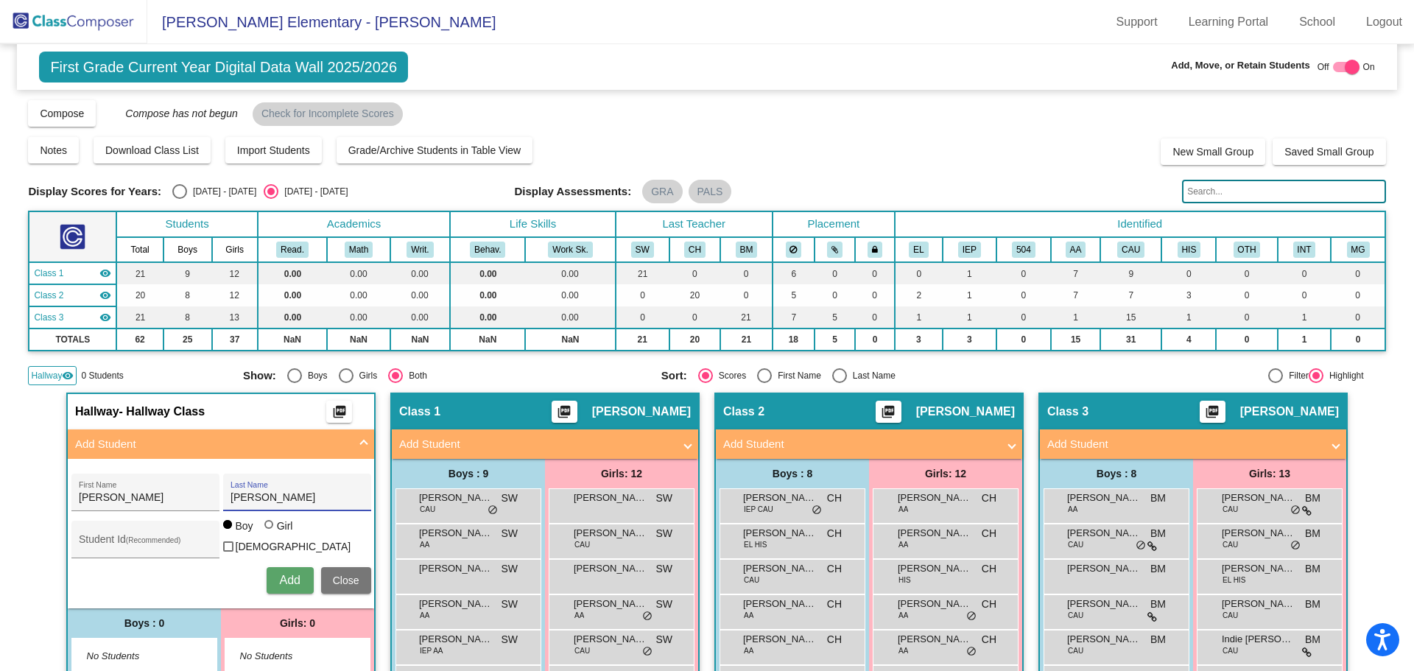
radio input "true"
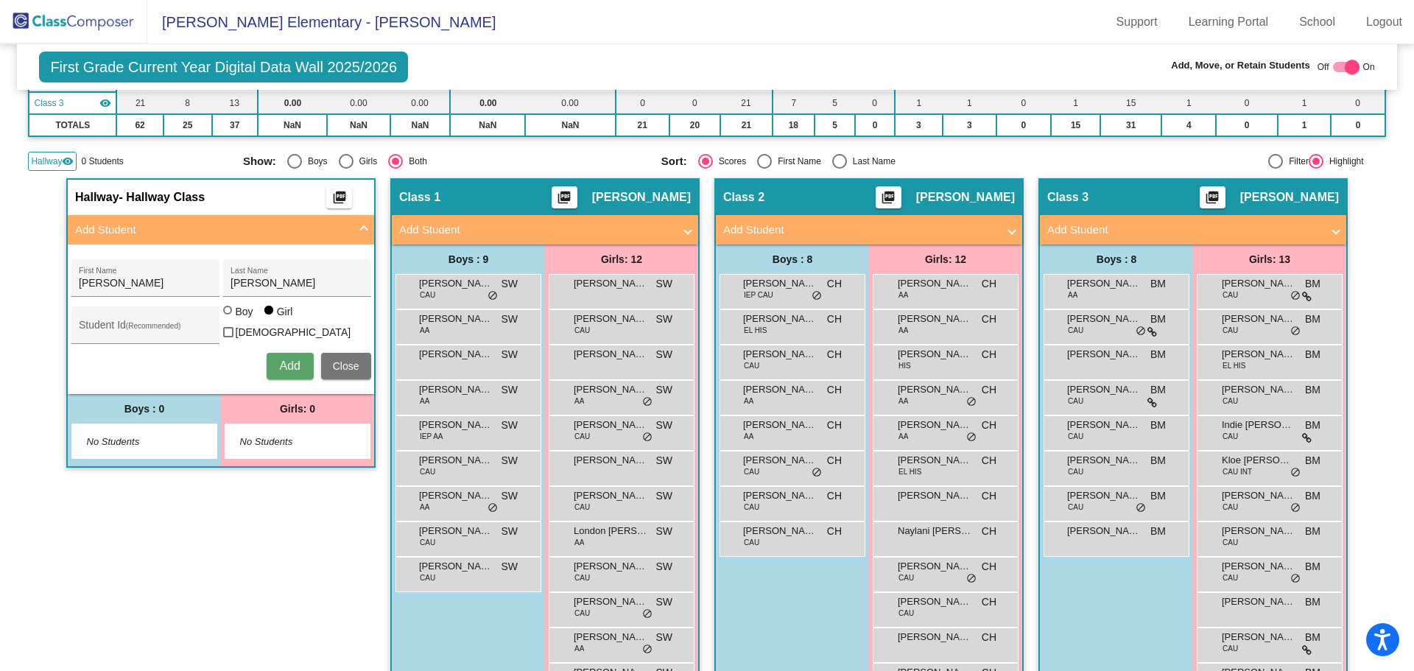
scroll to position [221, 0]
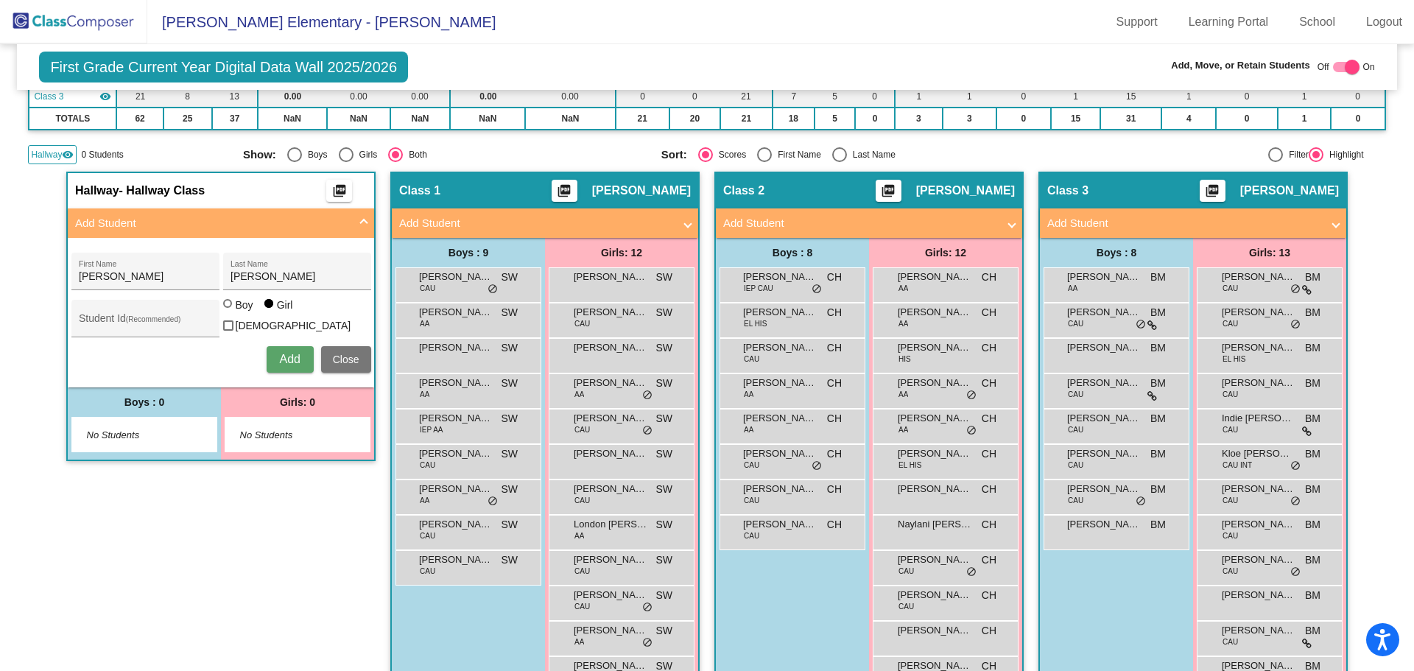
click at [292, 353] on span "Add" at bounding box center [289, 359] width 21 height 13
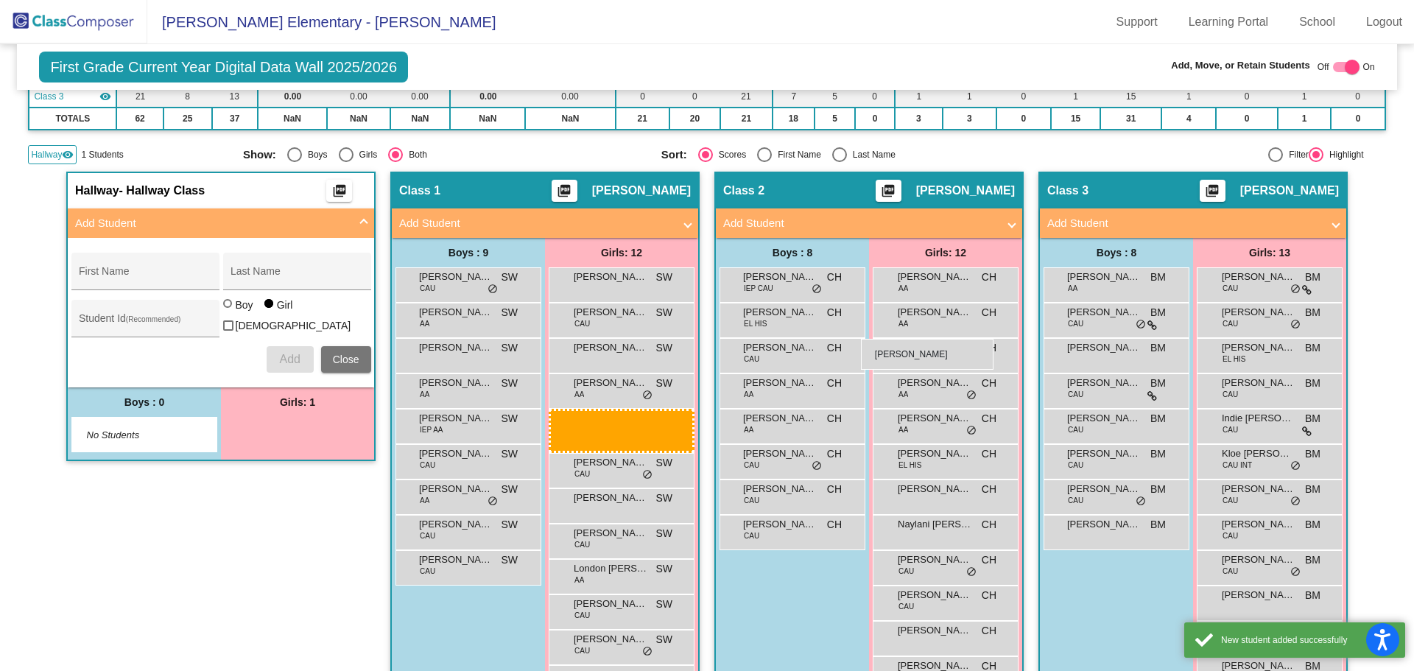
drag, startPoint x: 275, startPoint y: 433, endPoint x: 861, endPoint y: 339, distance: 593.8
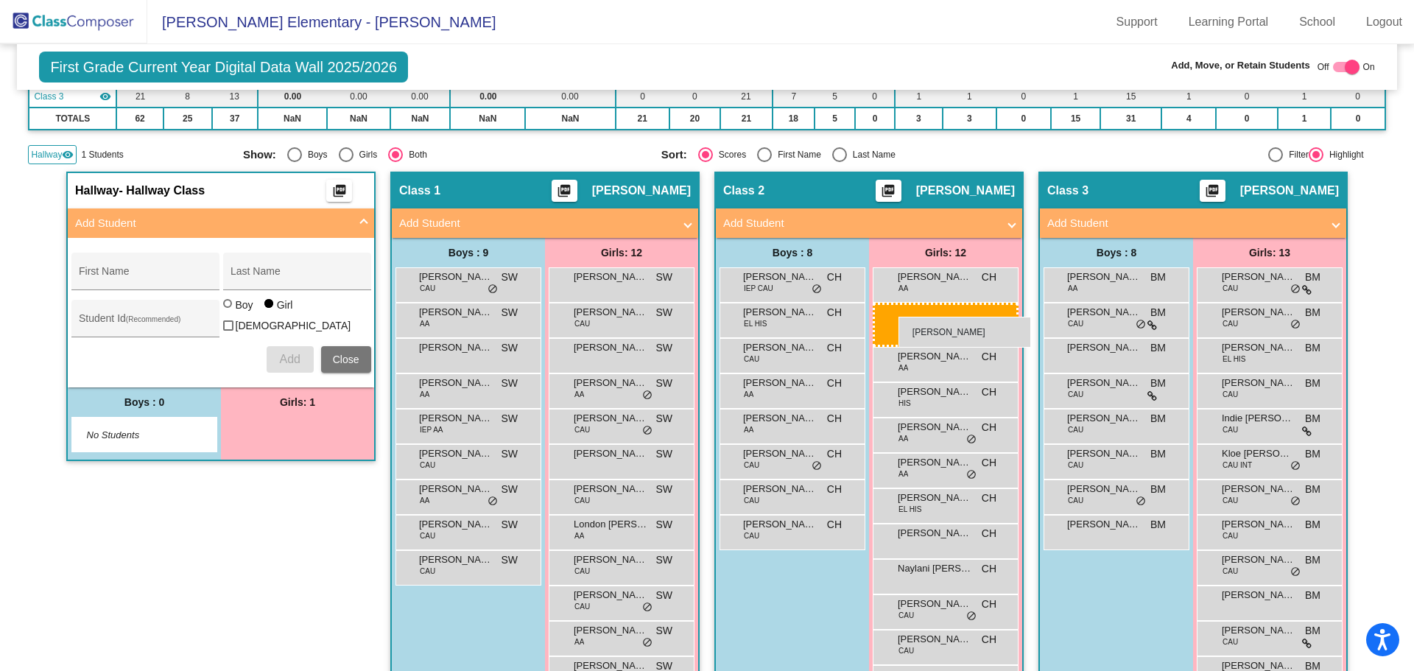
drag, startPoint x: 301, startPoint y: 434, endPoint x: 898, endPoint y: 317, distance: 608.6
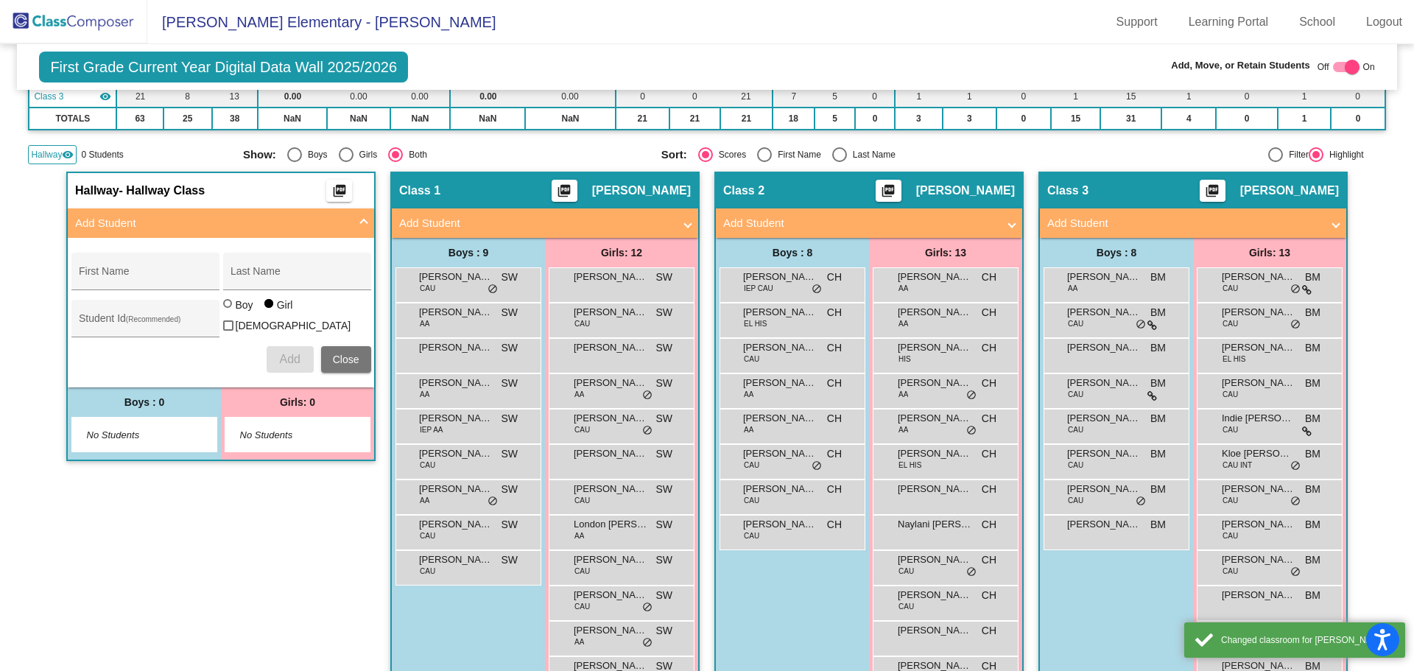
drag, startPoint x: 283, startPoint y: 552, endPoint x: 293, endPoint y: 556, distance: 10.9
click at [290, 555] on div "Hallway - Hallway Class picture_as_pdf Add Student First Name Last Name Student…" at bounding box center [220, 461] width 309 height 579
click at [292, 558] on div "Hallway - Hallway Class picture_as_pdf Add Student First Name Last Name Student…" at bounding box center [220, 461] width 309 height 579
drag, startPoint x: 27, startPoint y: 23, endPoint x: 37, endPoint y: 24, distance: 10.4
click at [27, 22] on img at bounding box center [73, 21] width 147 height 43
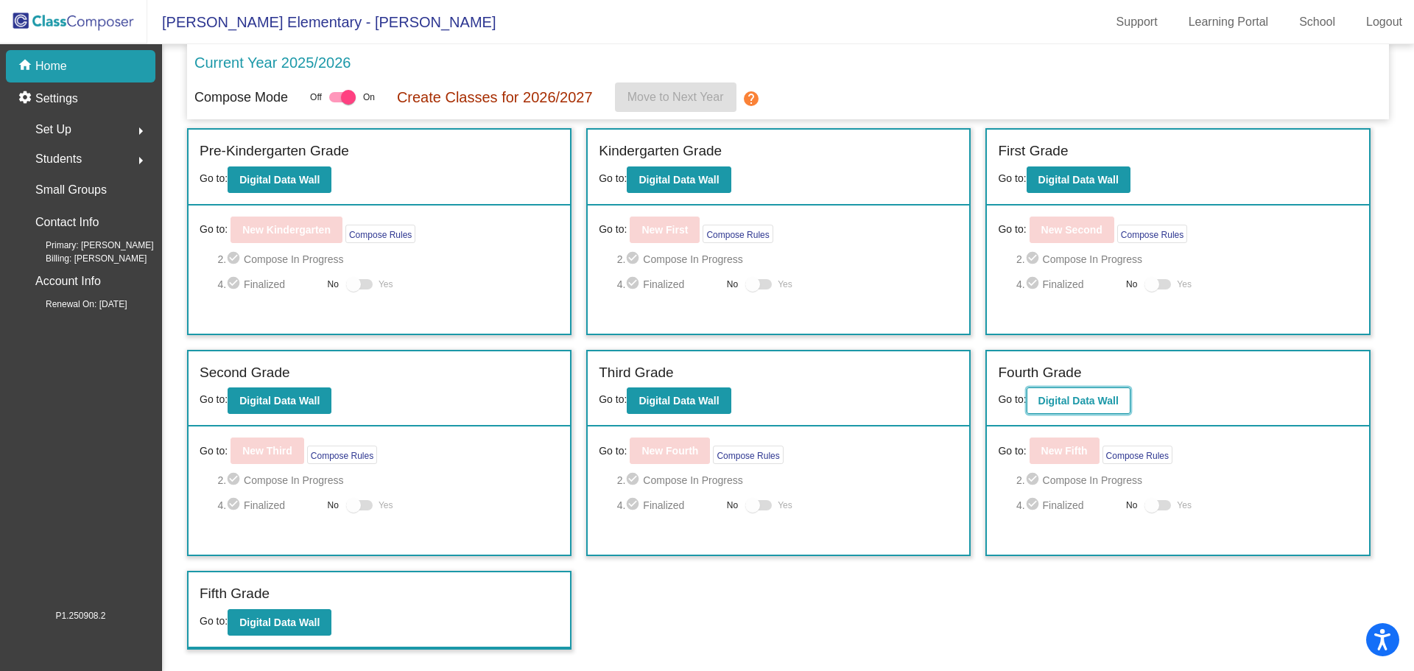
click at [1092, 400] on b "Digital Data Wall" at bounding box center [1078, 401] width 80 height 12
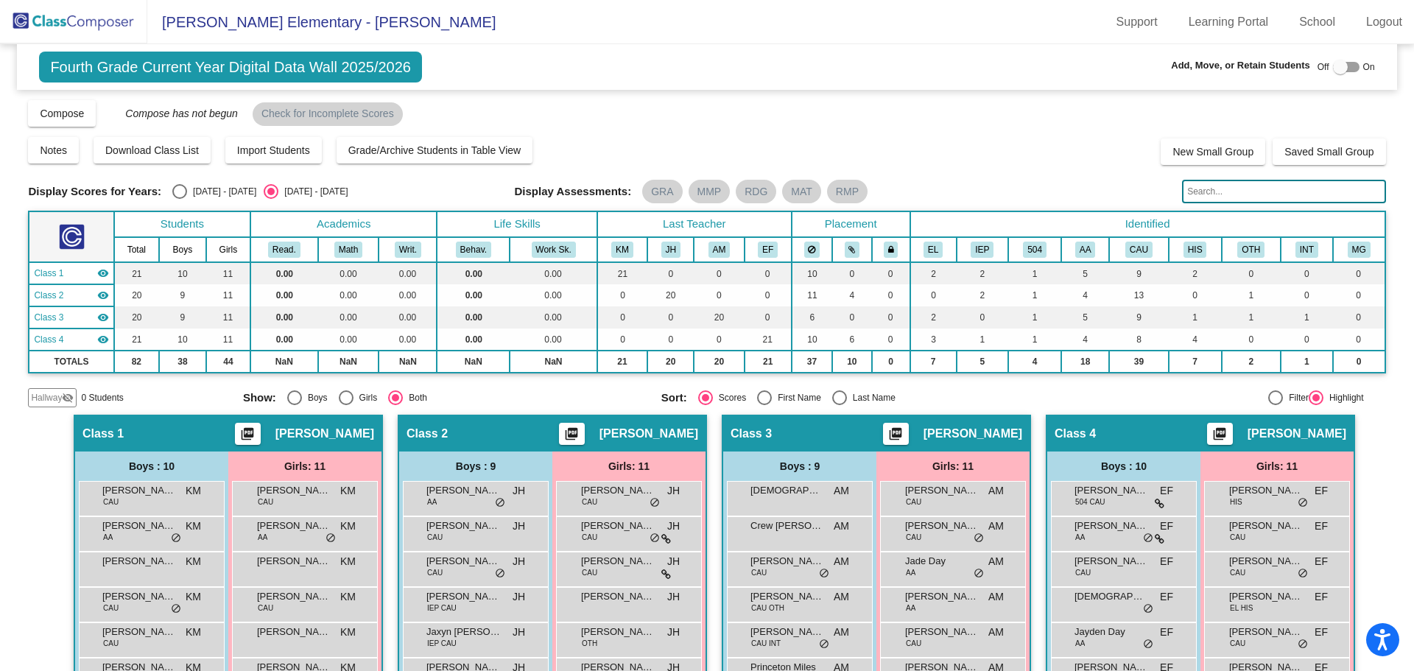
click at [1337, 65] on div at bounding box center [1340, 67] width 15 height 15
checkbox input "true"
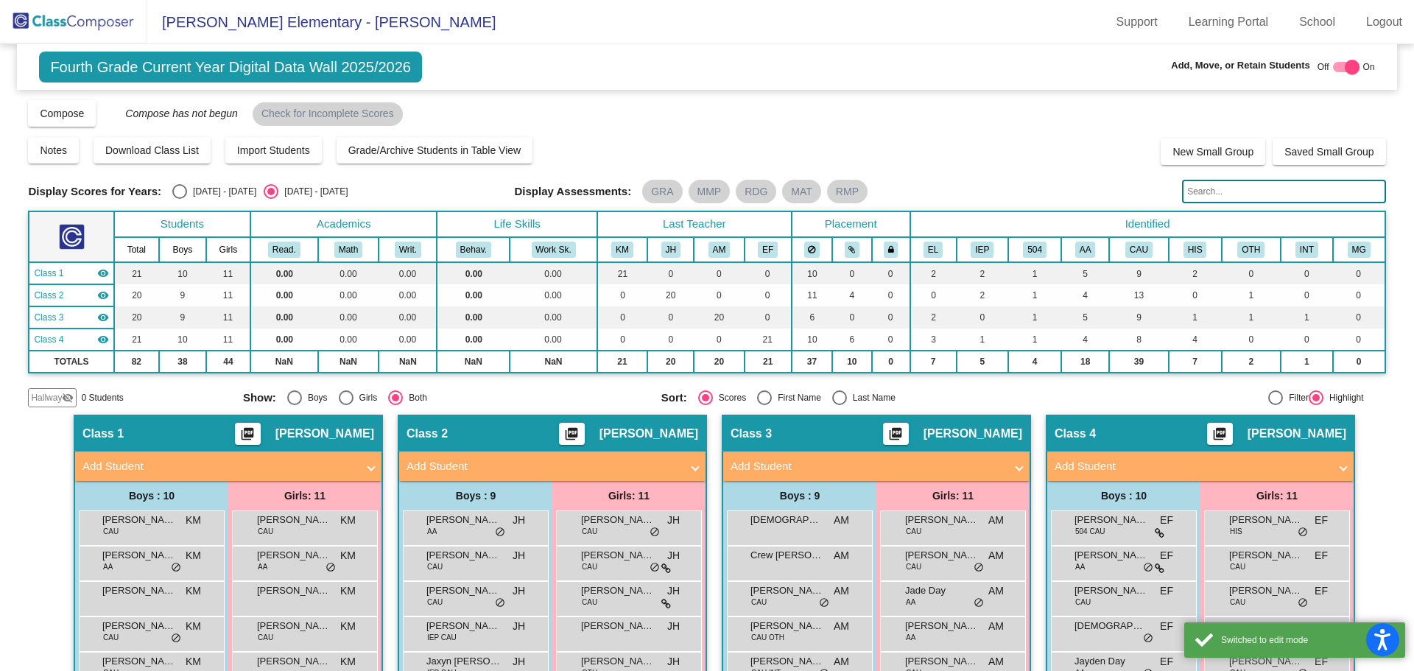
drag, startPoint x: 58, startPoint y: 396, endPoint x: 68, endPoint y: 394, distance: 9.8
click at [57, 395] on span "Hallway" at bounding box center [46, 397] width 31 height 13
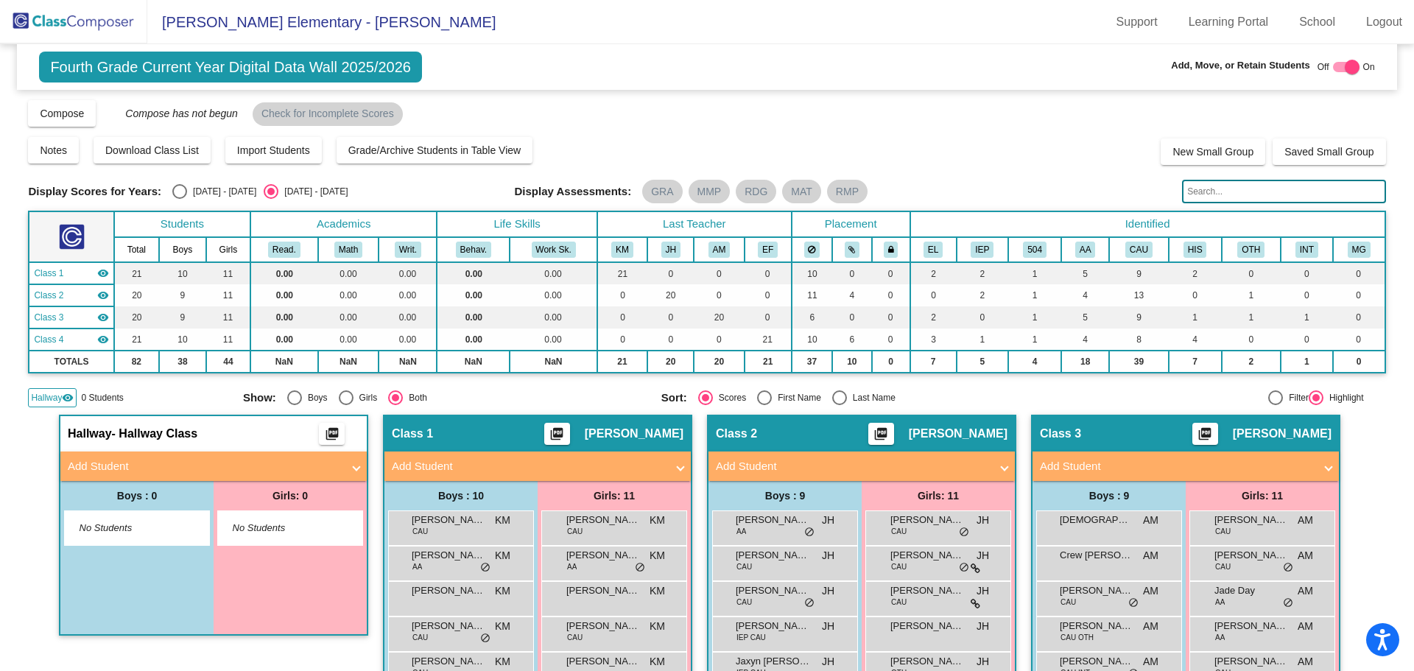
drag, startPoint x: 99, startPoint y: 463, endPoint x: 140, endPoint y: 451, distance: 42.9
click at [99, 462] on mat-panel-title "Add Student" at bounding box center [205, 466] width 274 height 17
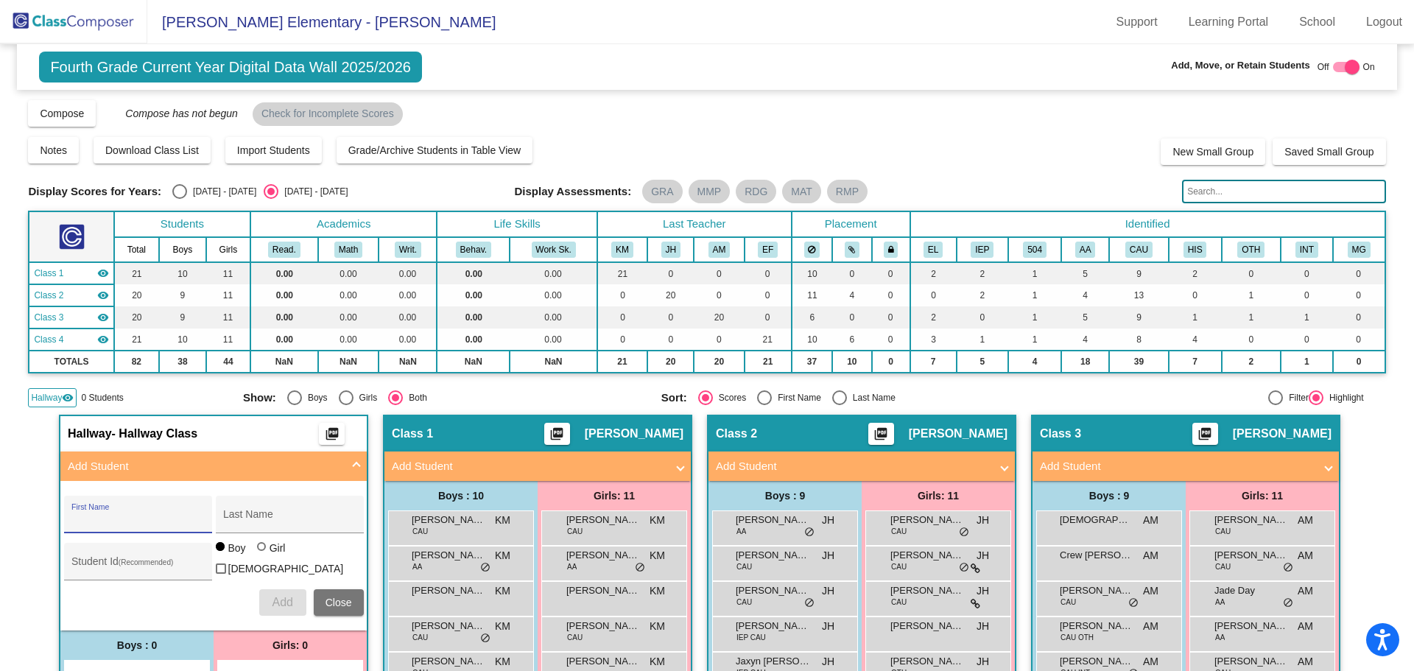
click at [73, 515] on input "First Name" at bounding box center [137, 520] width 133 height 12
type input "Jacari"
type input "[PERSON_NAME]"
click at [292, 602] on button "Add" at bounding box center [282, 602] width 47 height 27
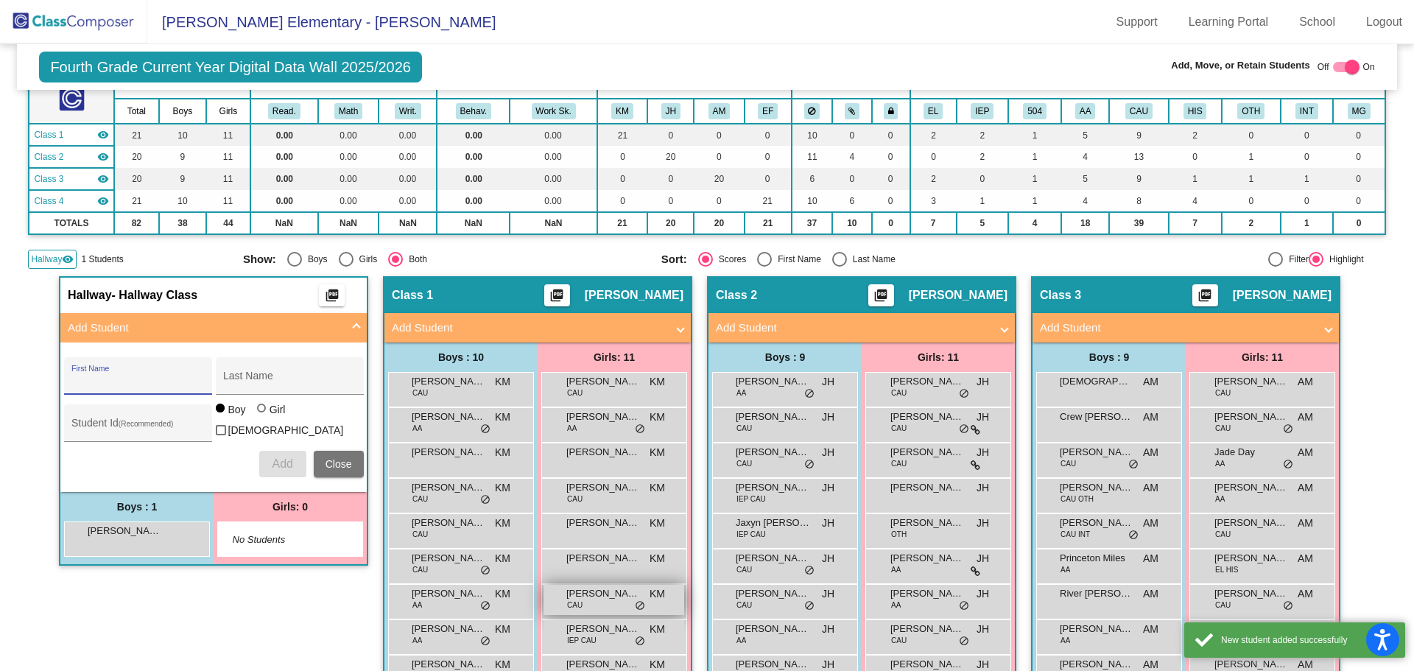
scroll to position [295, 0]
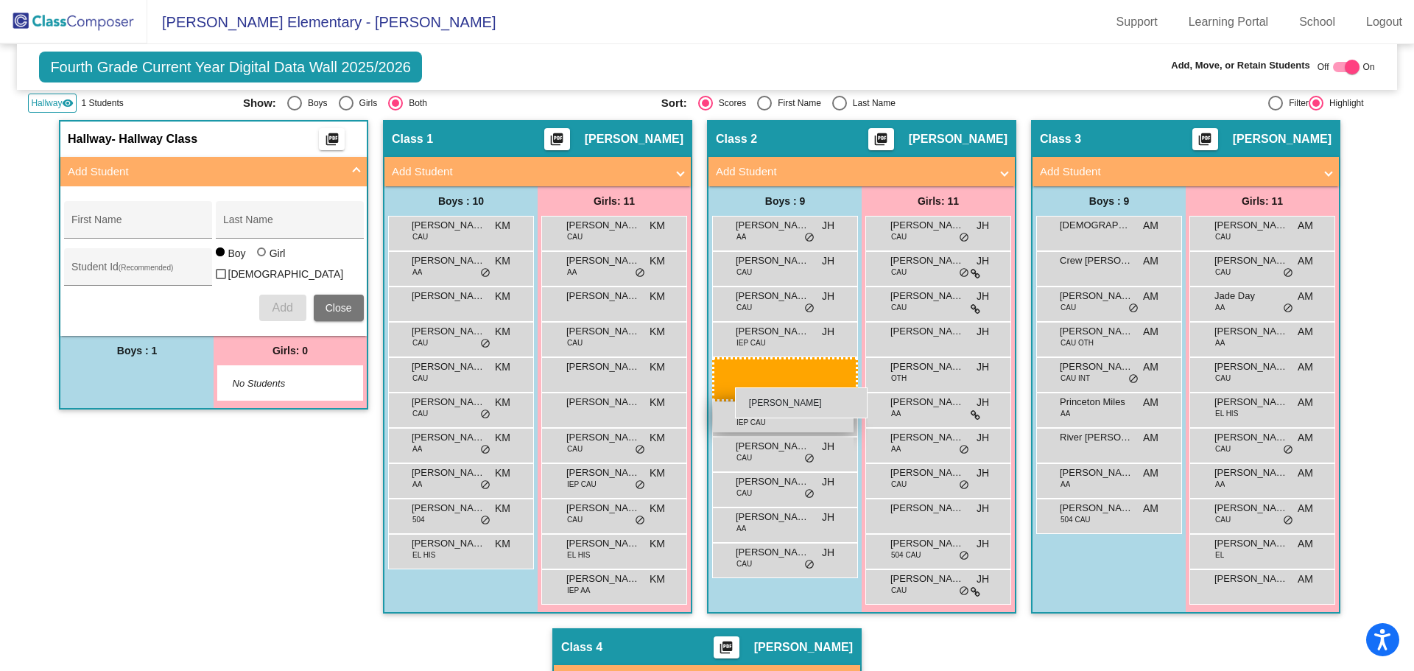
drag, startPoint x: 104, startPoint y: 381, endPoint x: 732, endPoint y: 387, distance: 628.2
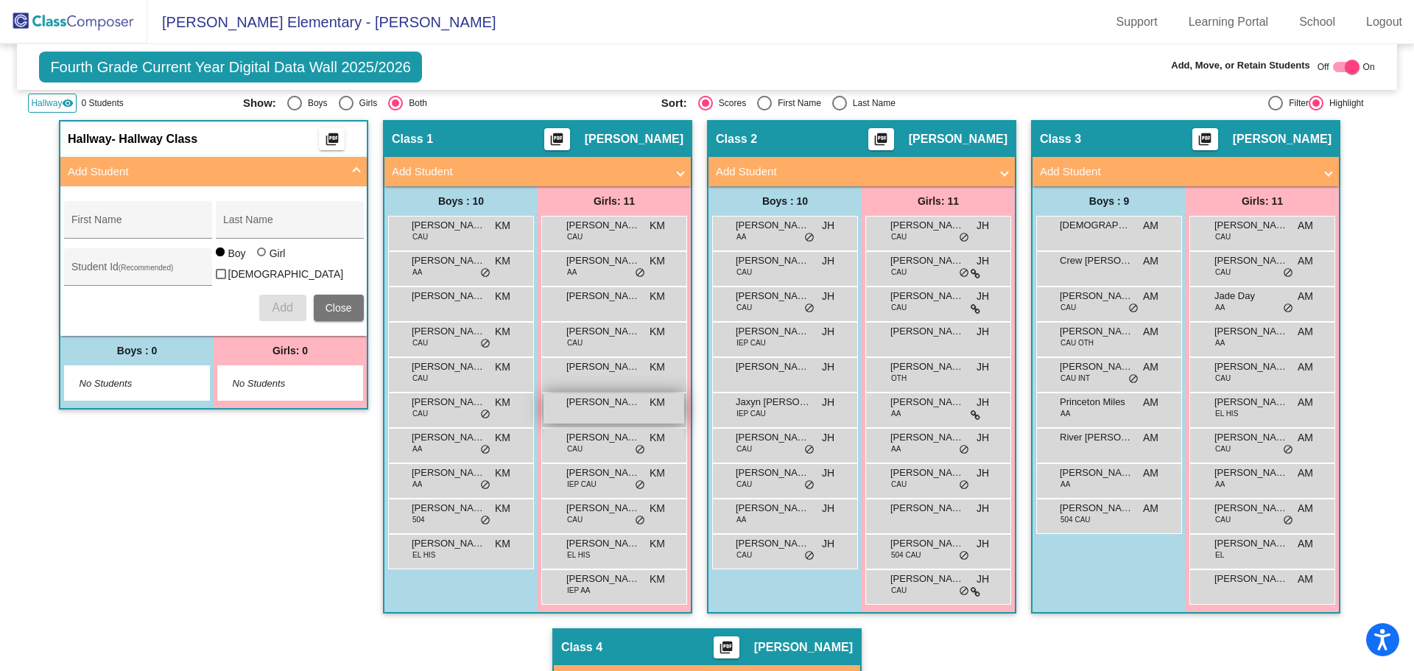
click at [602, 411] on div "[PERSON_NAME] KM lock do_not_disturb_alt" at bounding box center [614, 408] width 141 height 30
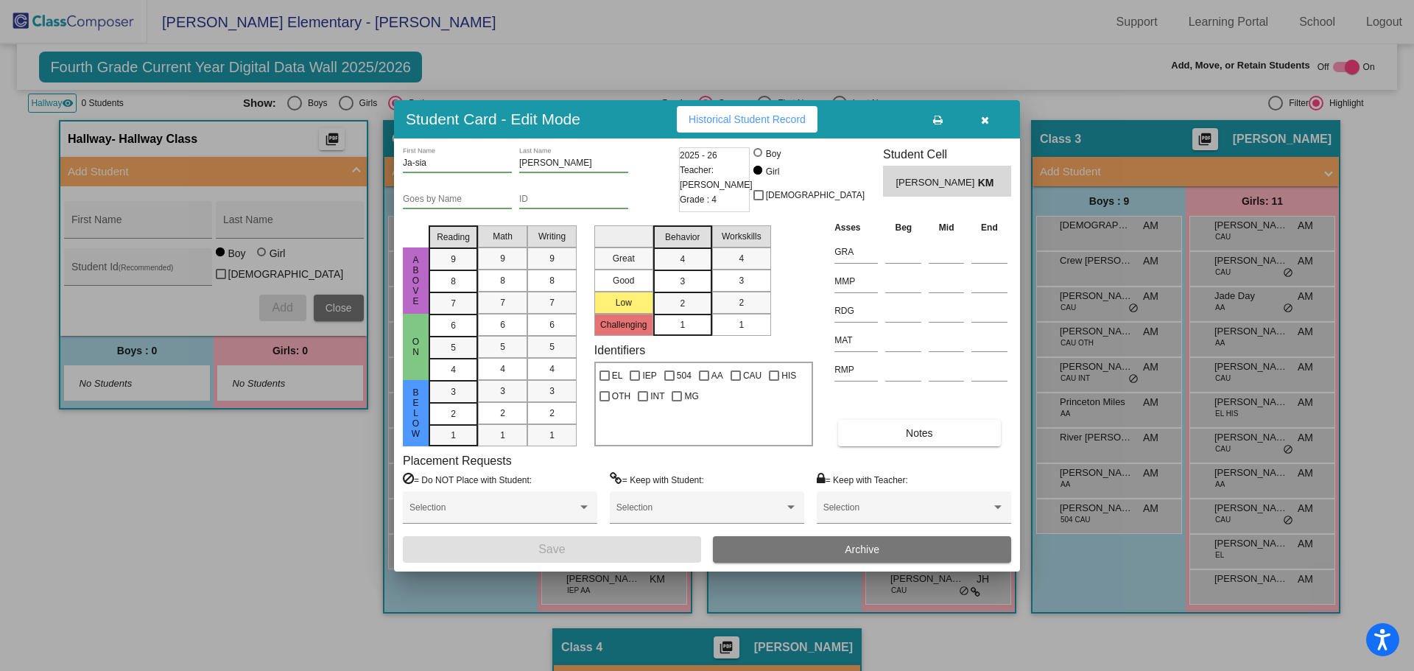
click at [847, 544] on span "Archive" at bounding box center [862, 550] width 35 height 12
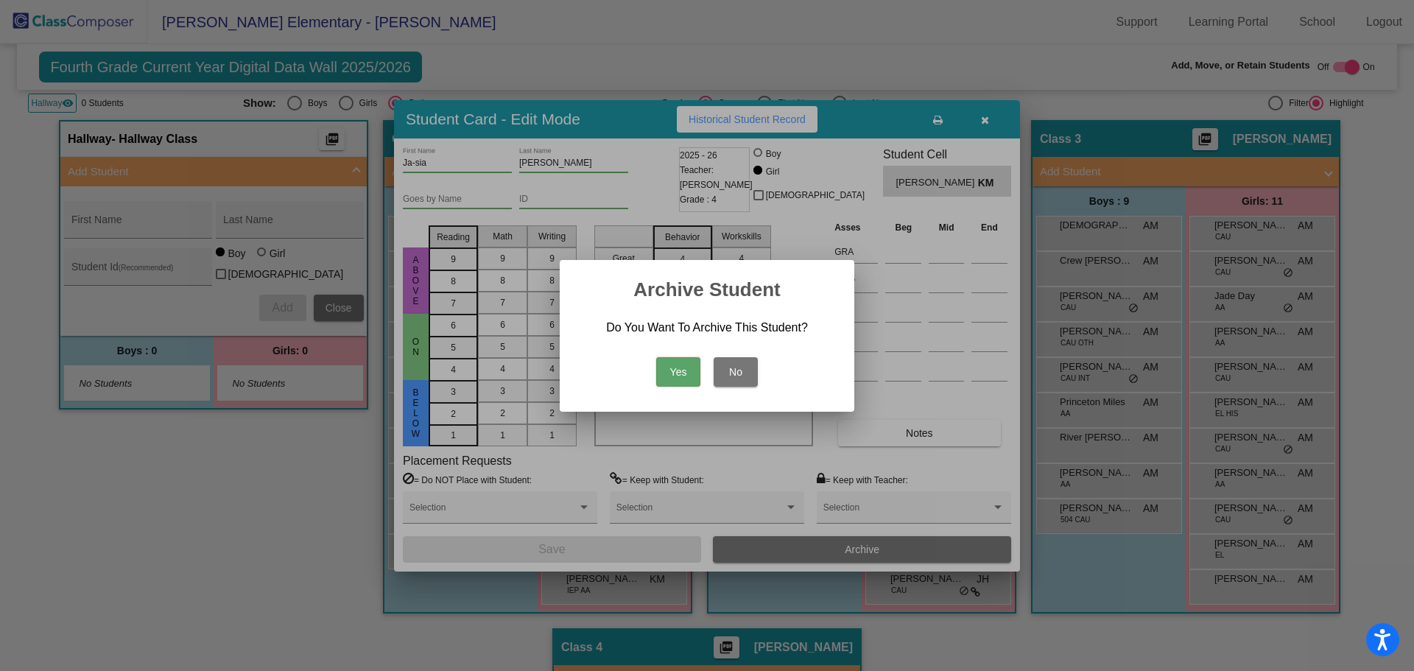
drag, startPoint x: 673, startPoint y: 373, endPoint x: 683, endPoint y: 374, distance: 10.3
click at [673, 373] on button "Yes" at bounding box center [678, 371] width 44 height 29
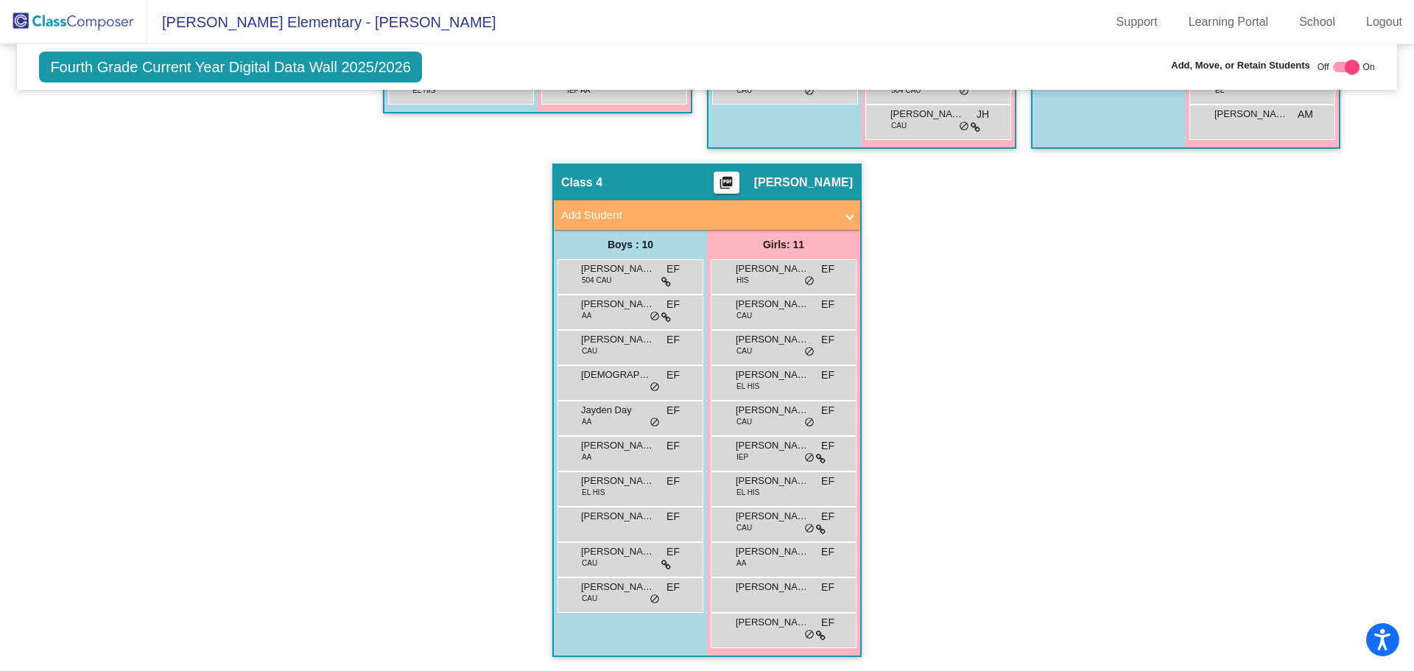
scroll to position [760, 0]
click at [792, 594] on div "[PERSON_NAME] lock do_not_disturb_alt" at bounding box center [783, 592] width 141 height 30
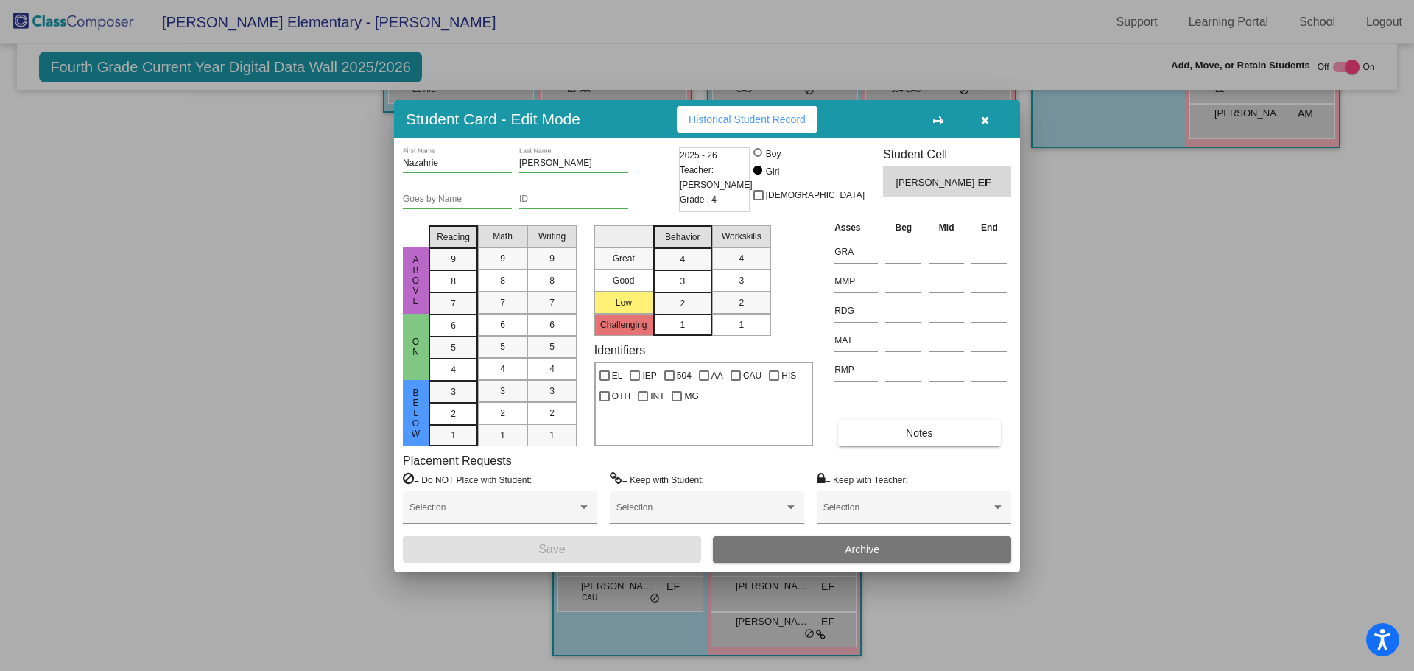
click at [1052, 616] on div at bounding box center [707, 335] width 1414 height 671
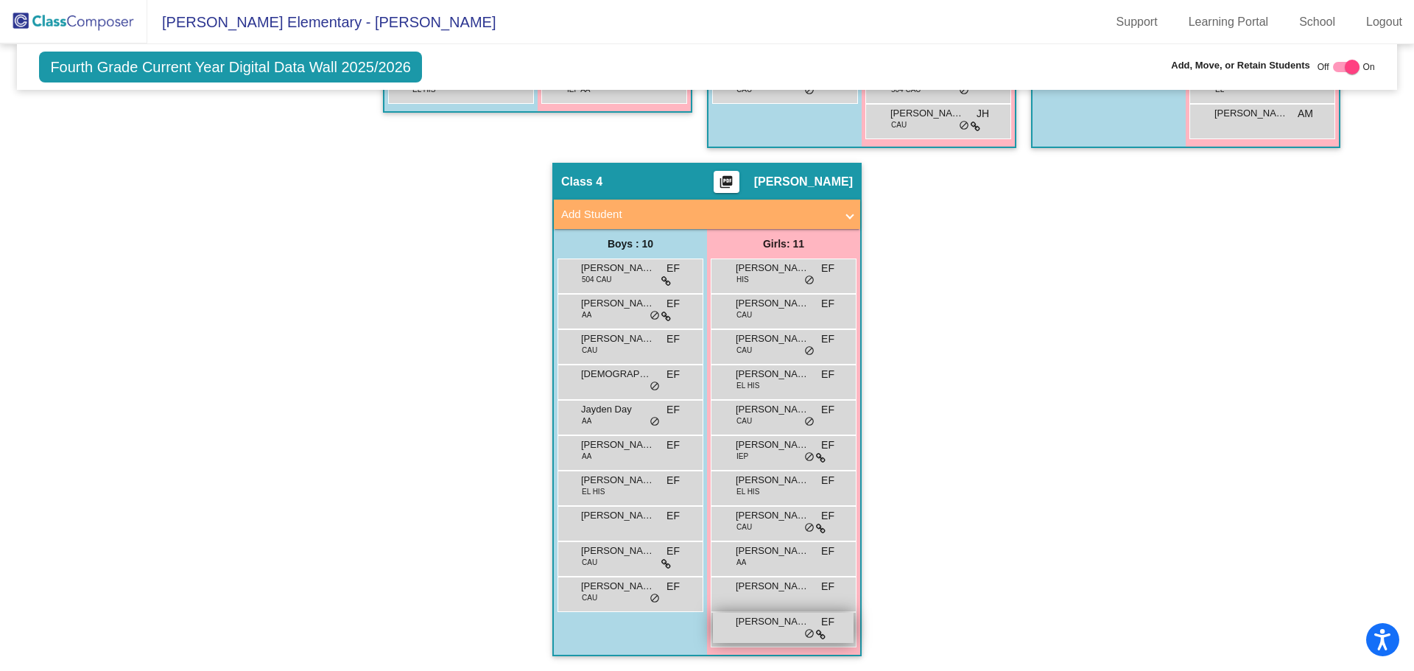
click at [786, 627] on span "[PERSON_NAME]" at bounding box center [773, 621] width 74 height 15
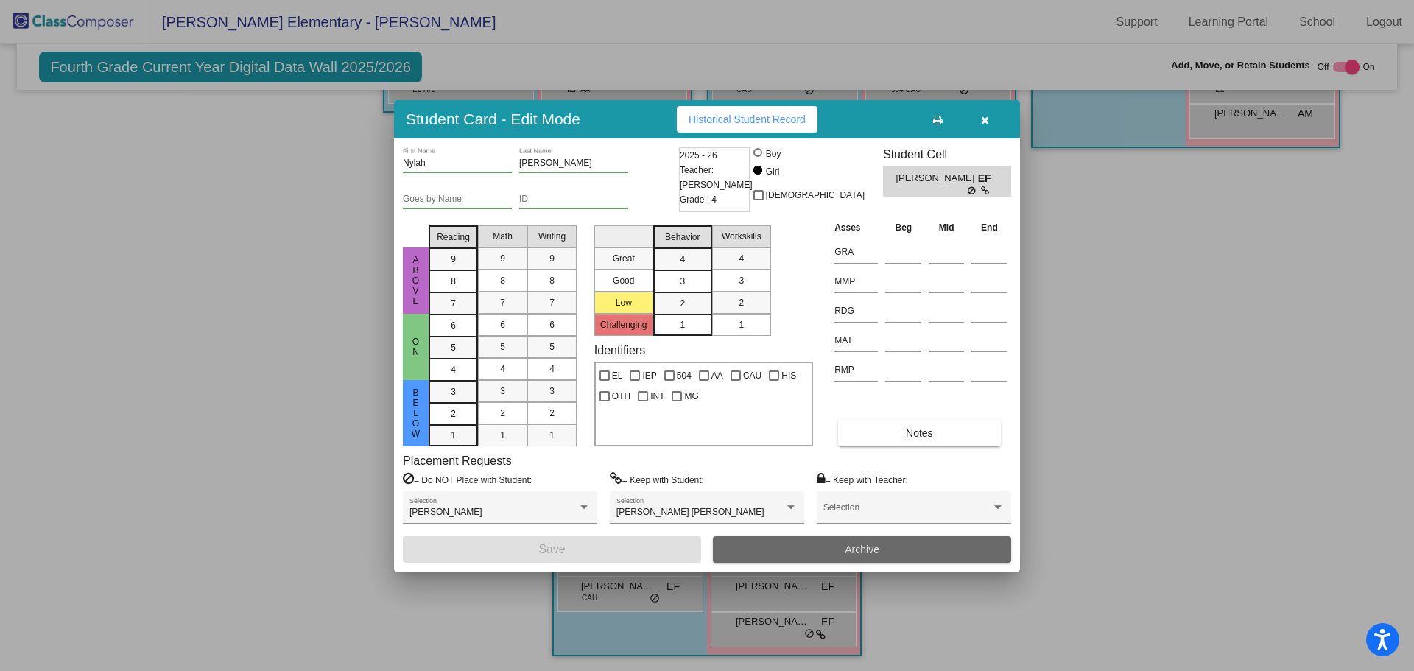
click at [819, 548] on button "Archive" at bounding box center [862, 549] width 298 height 27
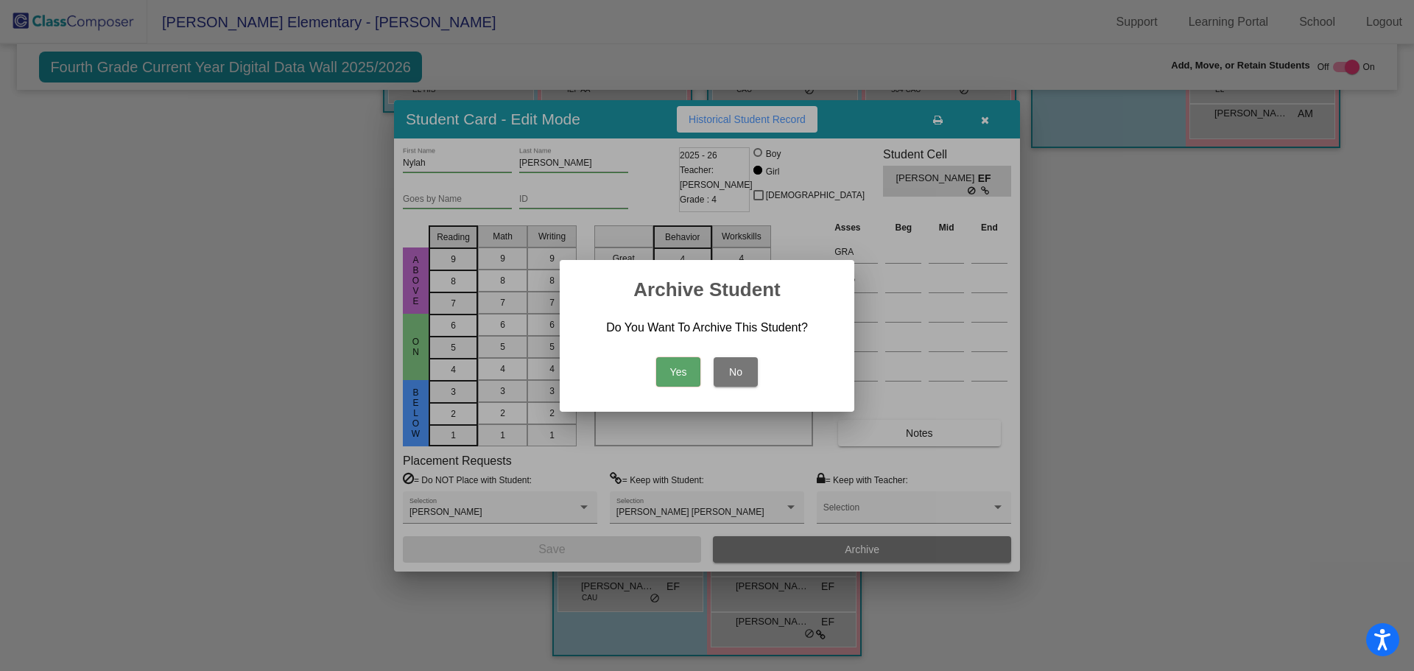
click at [686, 376] on button "Yes" at bounding box center [678, 371] width 44 height 29
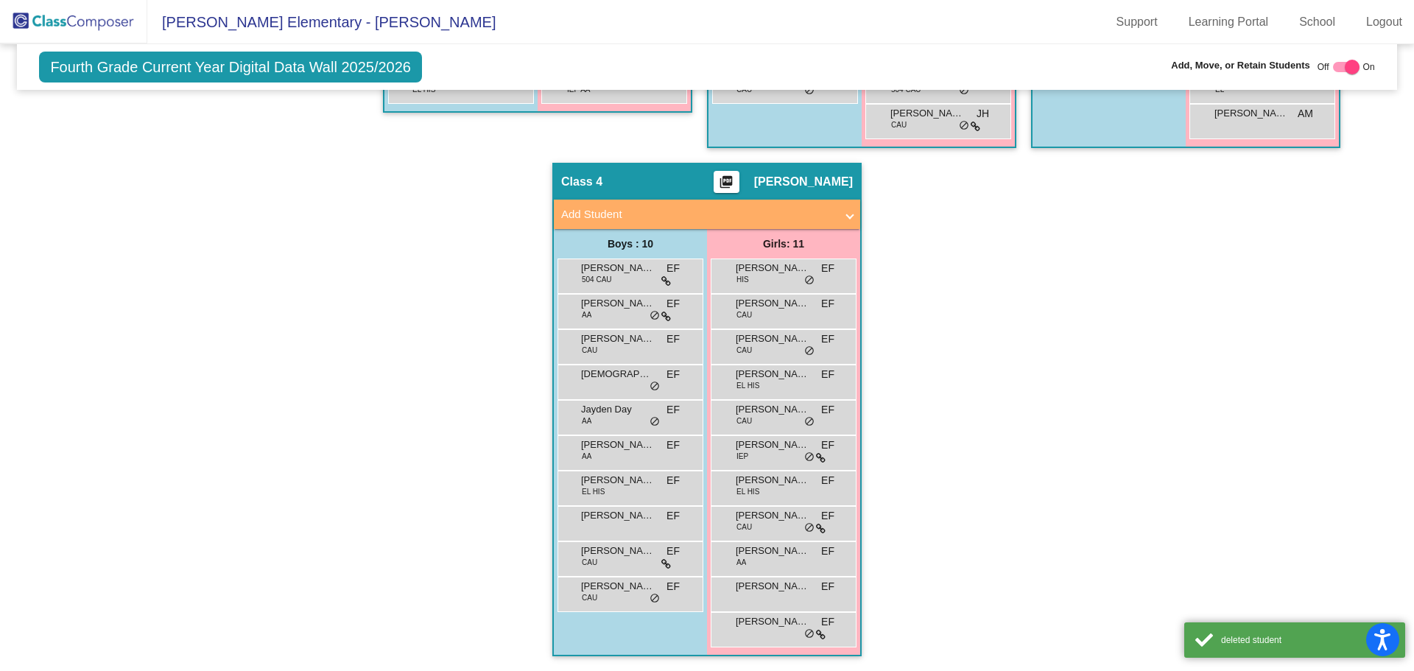
scroll to position [725, 0]
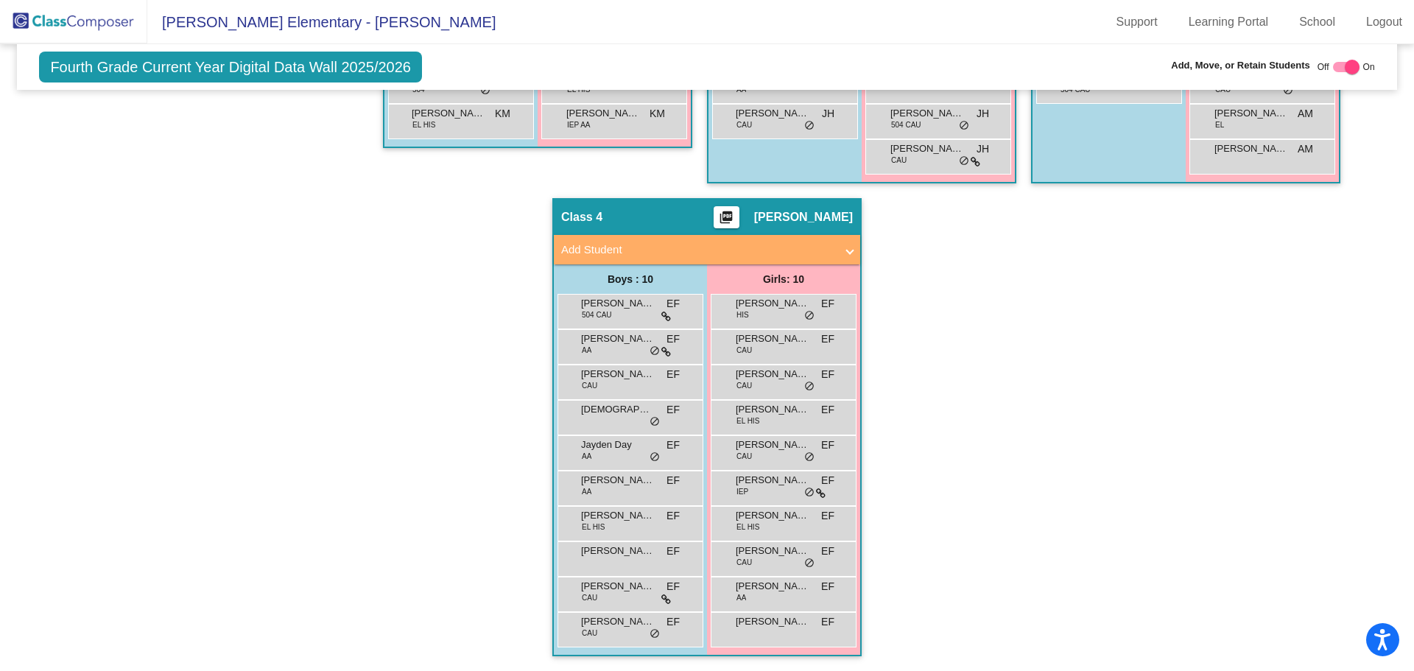
click at [24, 20] on img at bounding box center [73, 21] width 147 height 43
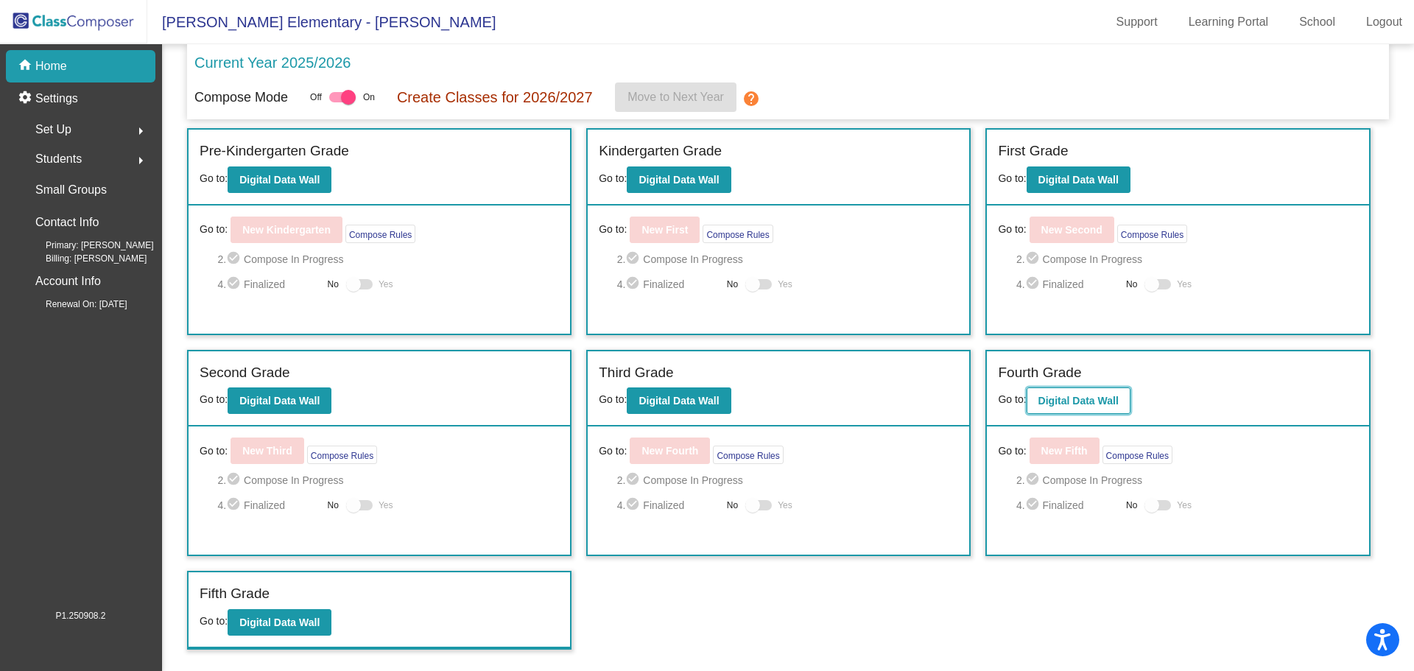
click at [1049, 402] on b "Digital Data Wall" at bounding box center [1078, 401] width 80 height 12
click at [289, 615] on button "Digital Data Wall" at bounding box center [280, 622] width 104 height 27
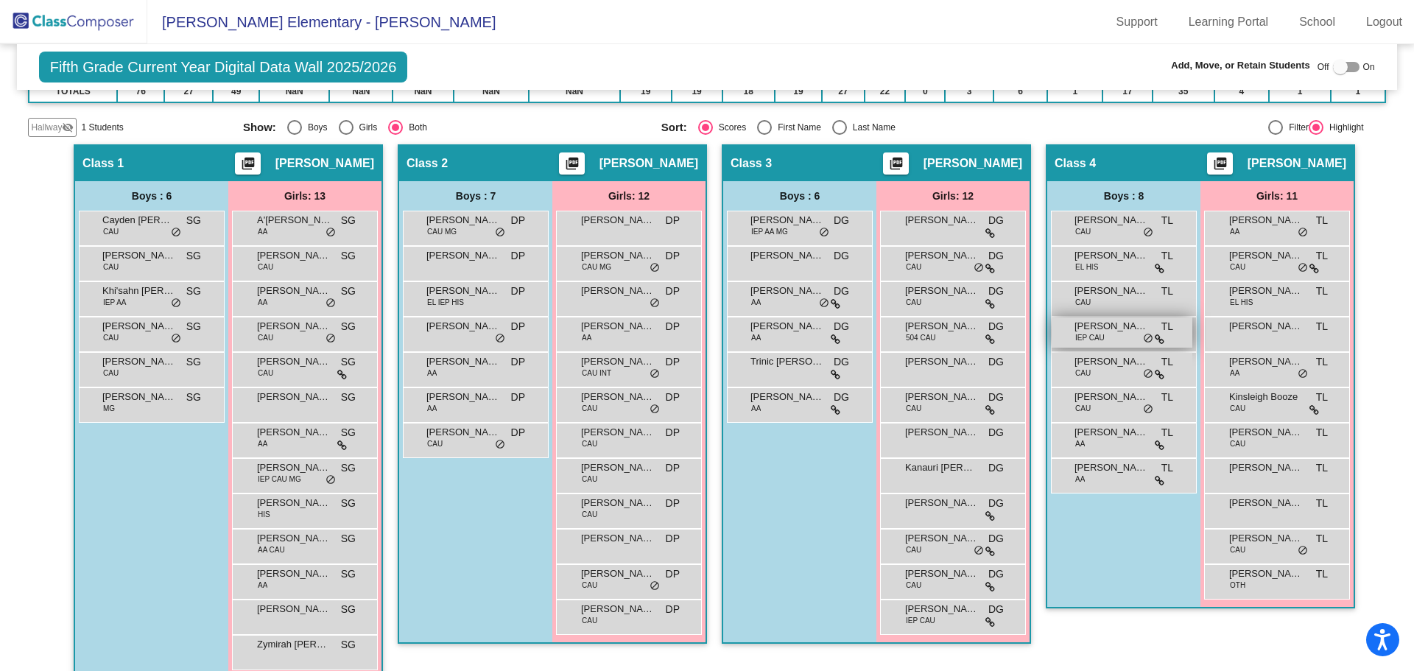
scroll to position [293, 0]
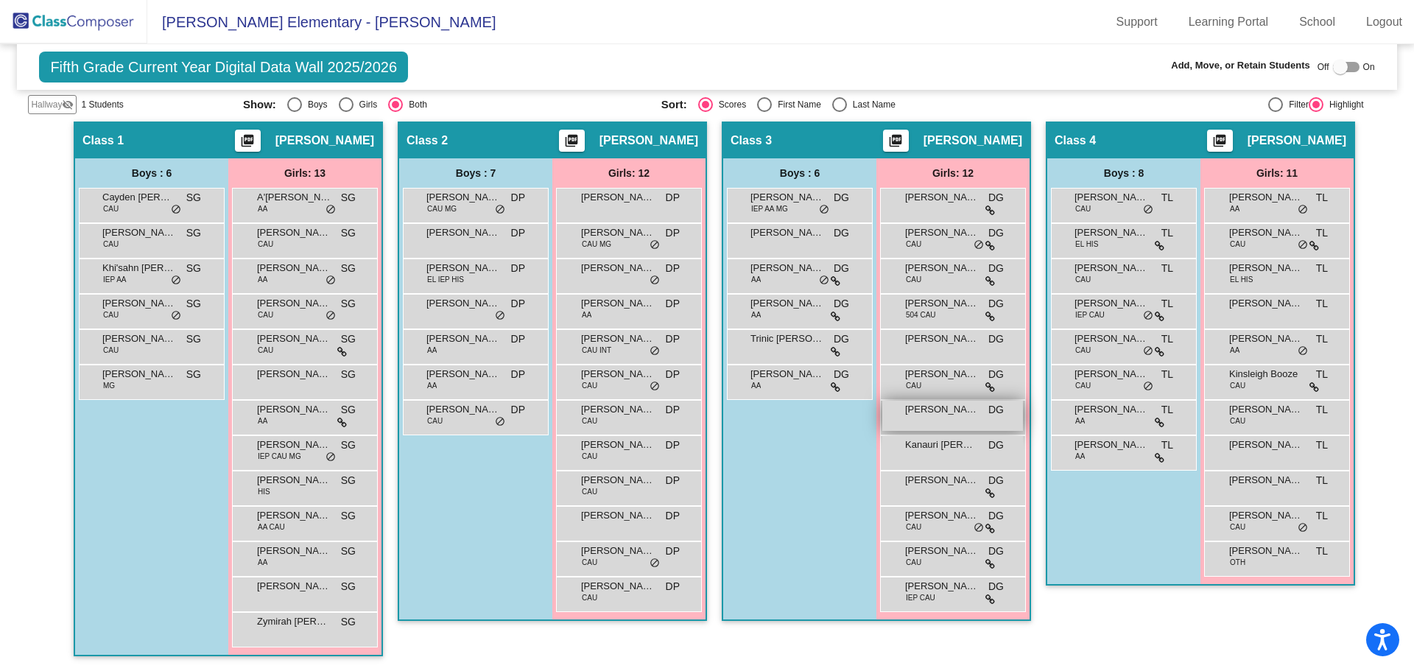
click at [941, 419] on div "[PERSON_NAME] DG lock do_not_disturb_alt" at bounding box center [952, 416] width 141 height 30
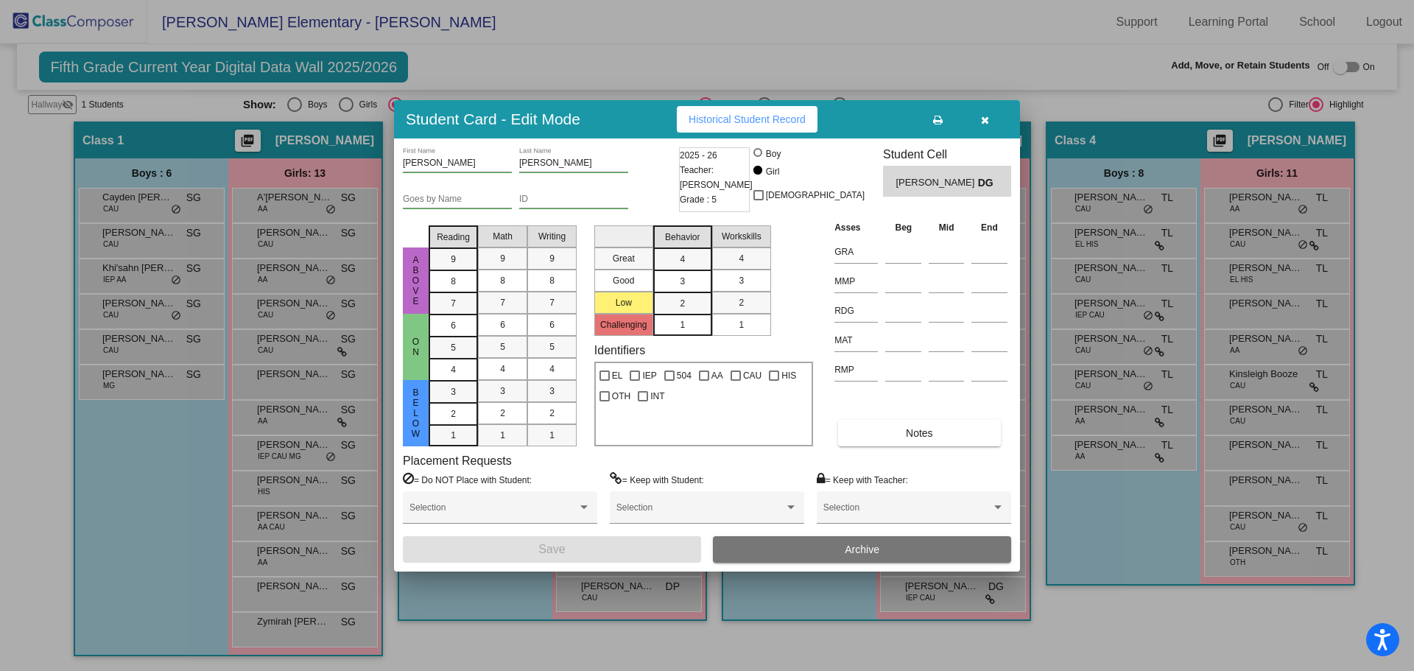
click at [864, 557] on button "Archive" at bounding box center [862, 549] width 298 height 27
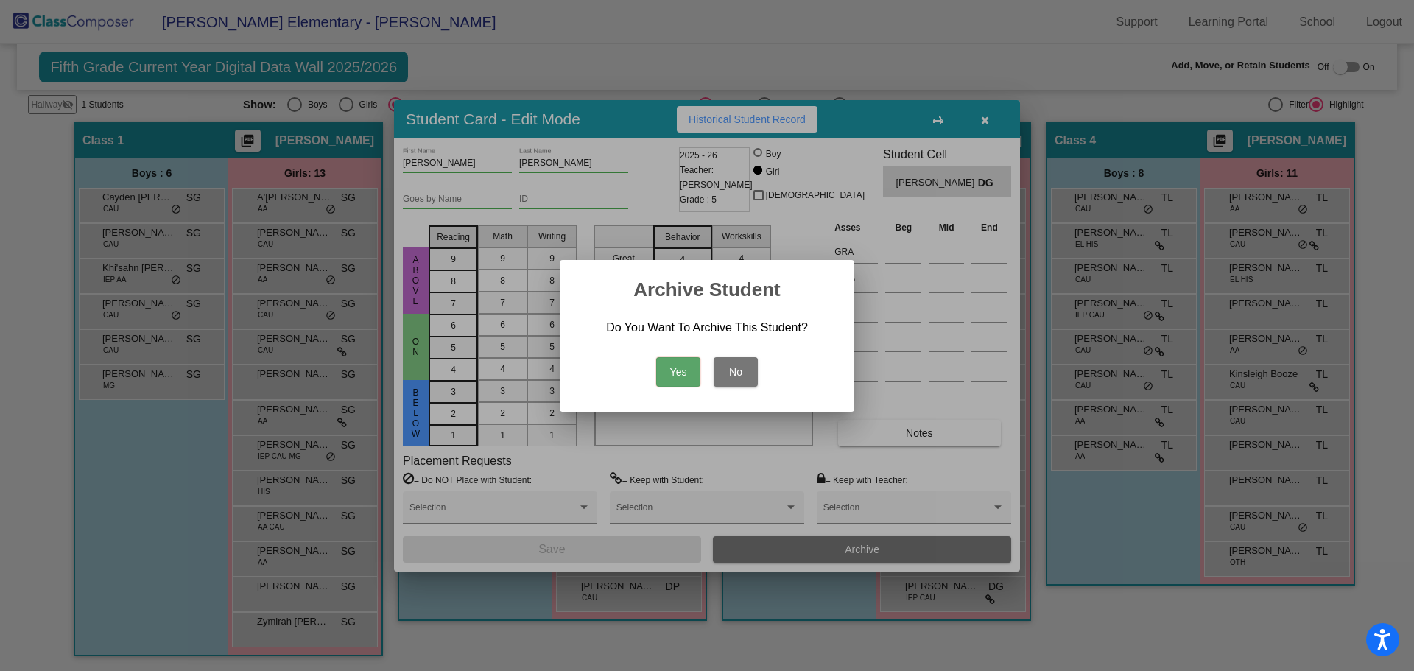
drag, startPoint x: 678, startPoint y: 373, endPoint x: 694, endPoint y: 370, distance: 15.6
click at [683, 372] on button "Yes" at bounding box center [678, 371] width 44 height 29
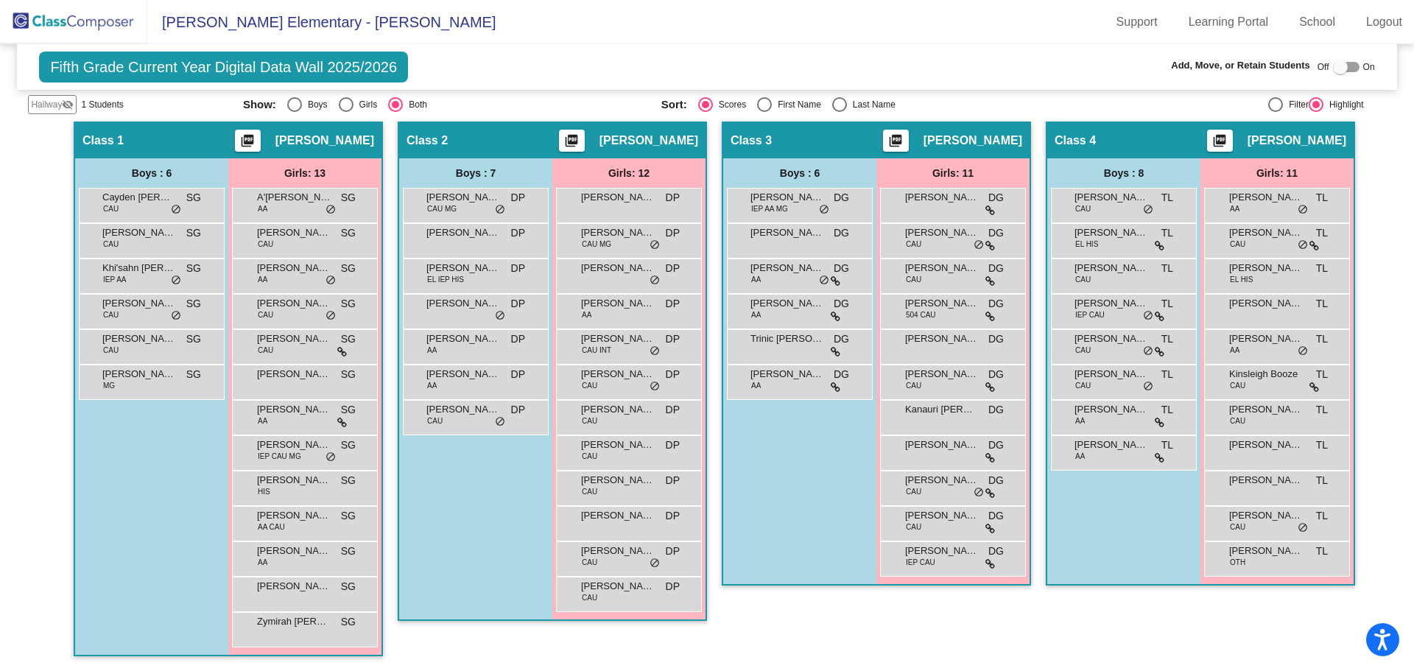
click at [151, 521] on div "Boys : 6 Cayden [PERSON_NAME] SG lock do_not_disturb_alt [PERSON_NAME] CAU SG l…" at bounding box center [151, 406] width 153 height 496
click at [504, 529] on div "Boys : 7 [PERSON_NAME] CAU MG DP lock do_not_disturb_alt [PERSON_NAME] DP lock …" at bounding box center [475, 388] width 153 height 461
